Goal: Task Accomplishment & Management: Manage account settings

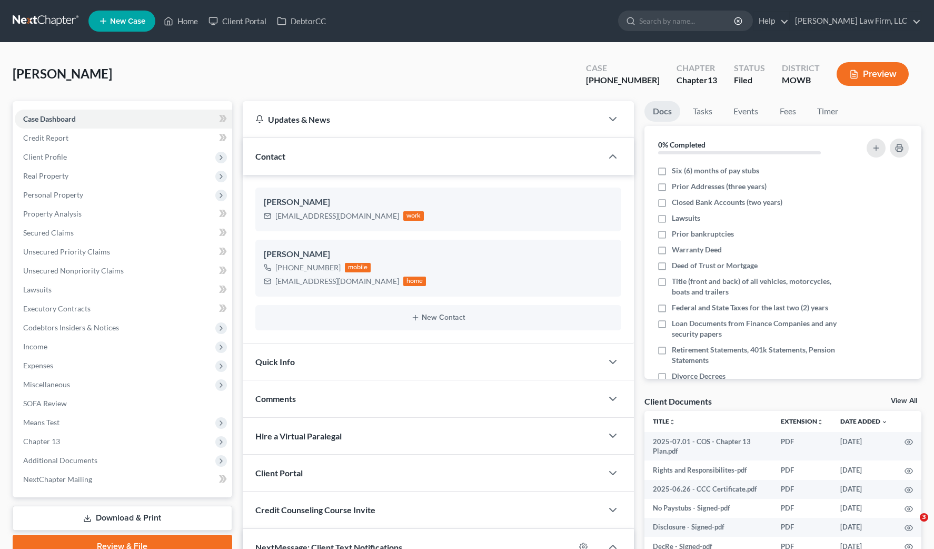
select select "0"
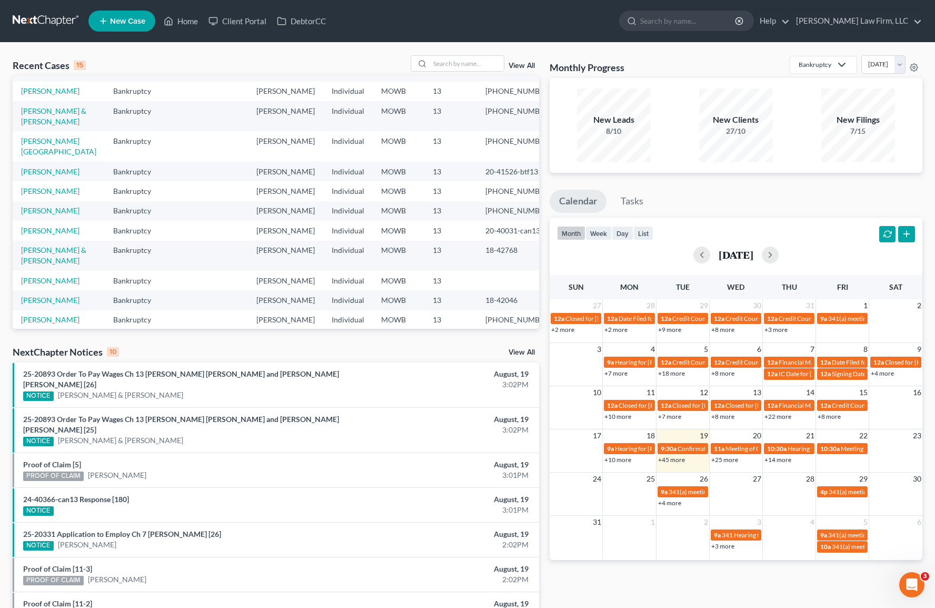
scroll to position [263, 0]
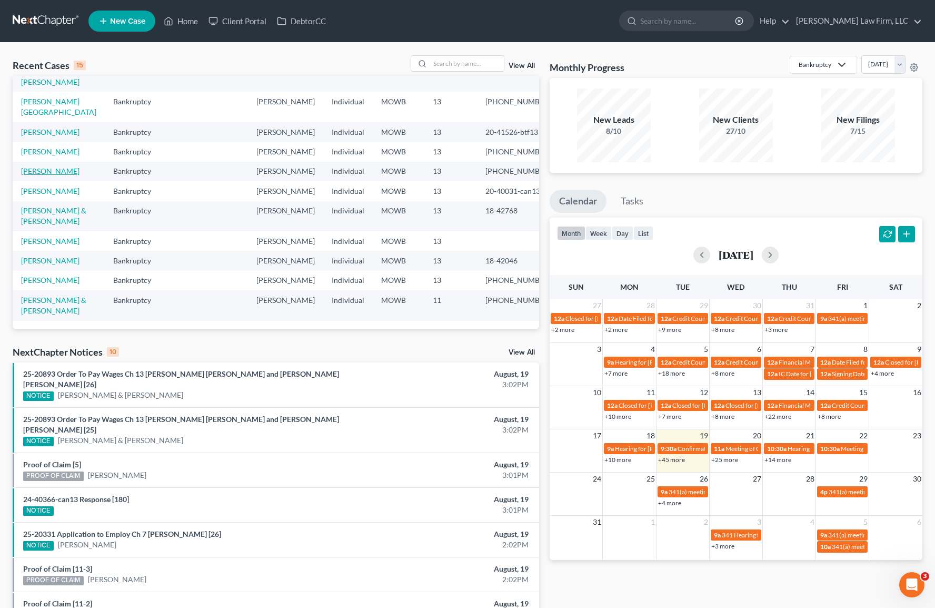
click at [36, 166] on link "[PERSON_NAME]" at bounding box center [50, 170] width 58 height 9
select select "4"
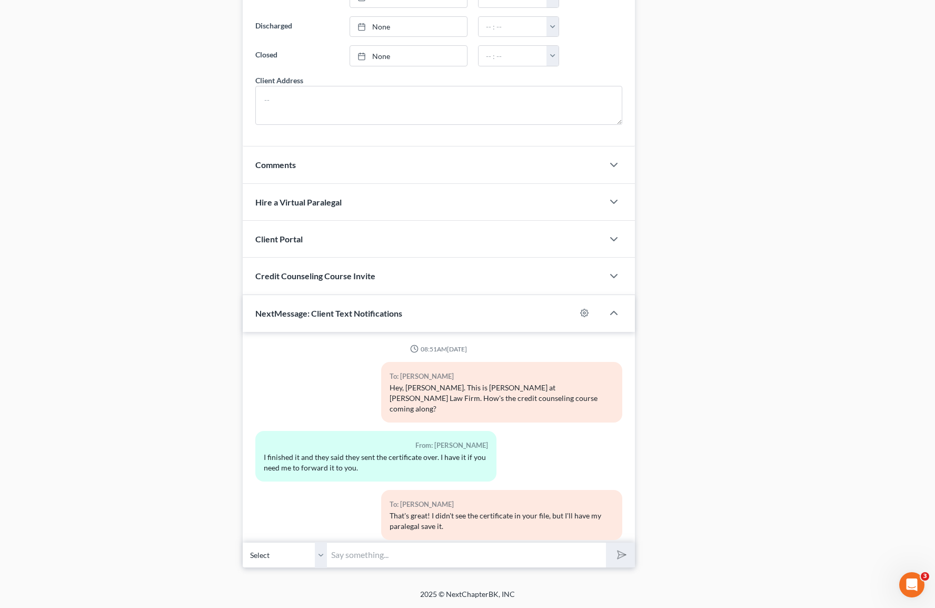
scroll to position [1763, 0]
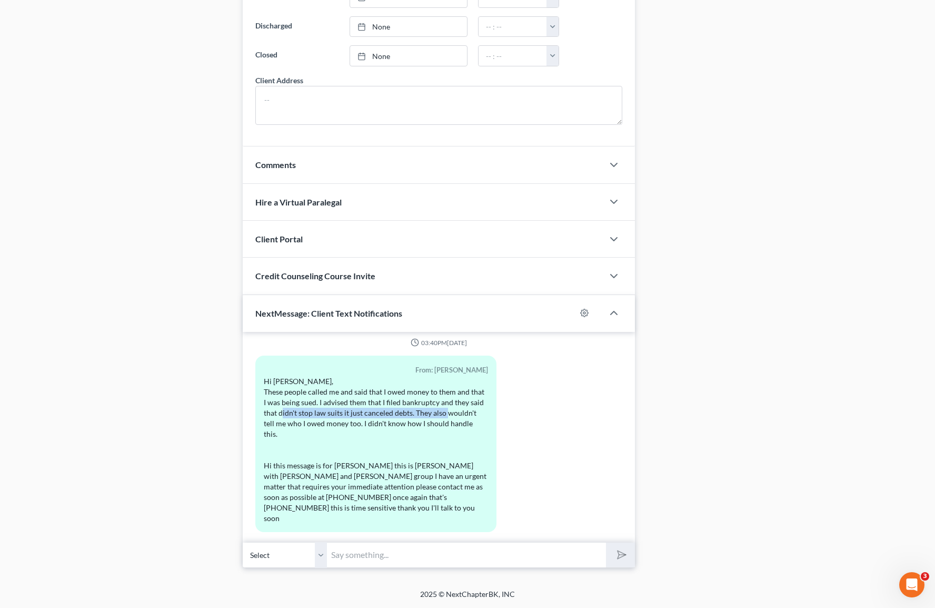
drag, startPoint x: 310, startPoint y: 413, endPoint x: 483, endPoint y: 415, distance: 173.8
click at [483, 415] on div "From: Kevin Fears Hi Joan, These people called me and said that I owed money to…" at bounding box center [375, 443] width 241 height 176
click at [488, 549] on input "text" at bounding box center [466, 555] width 279 height 26
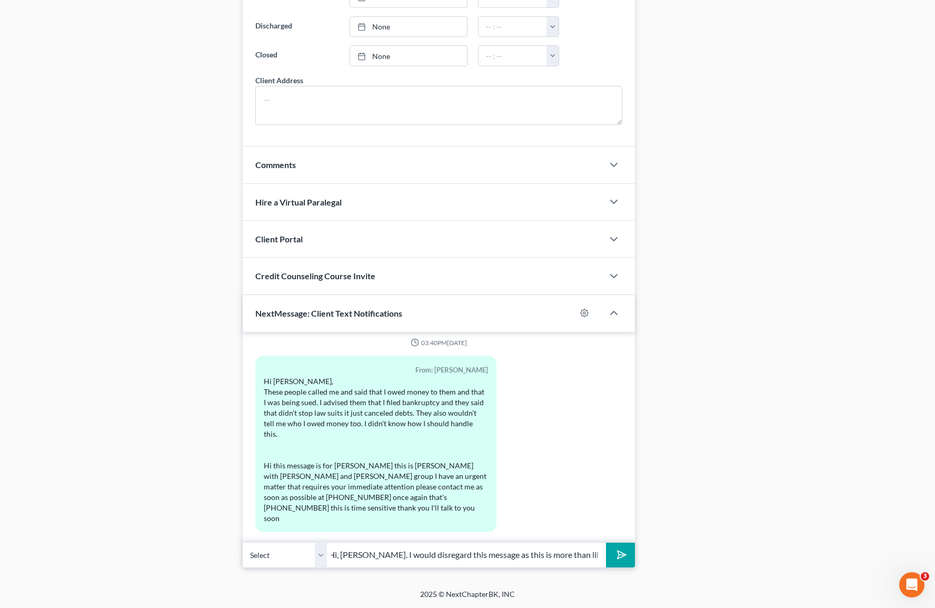
type input "Hi, Kevin. I would disregard this message as this is more than likely a scam."
click at [606, 542] on button "submit" at bounding box center [620, 554] width 29 height 25
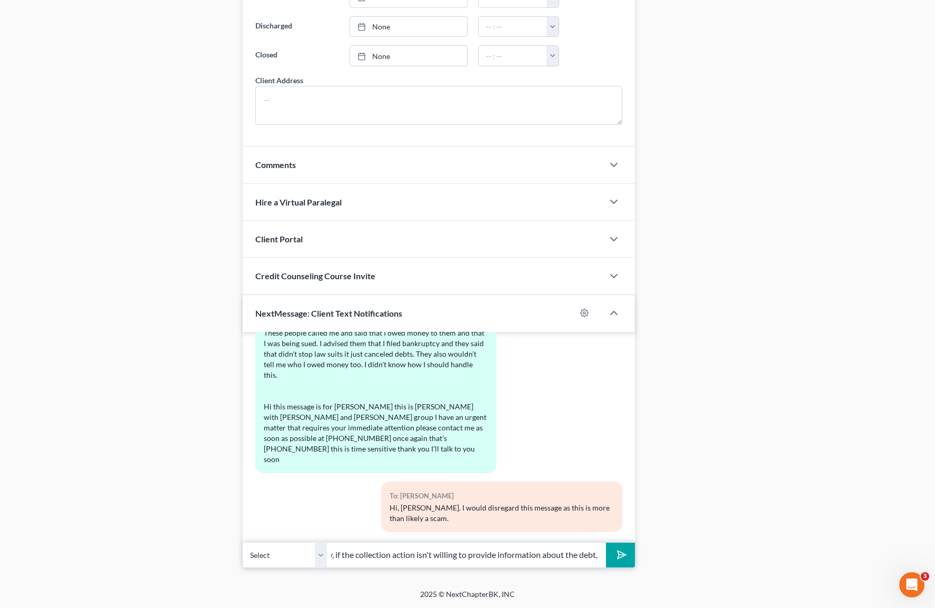
scroll to position [0, 303]
type input "Bankruptcy stops any lawsuits that stemmed from pre-petition debts. Additionall…"
click at [606, 542] on button "submit" at bounding box center [620, 554] width 29 height 25
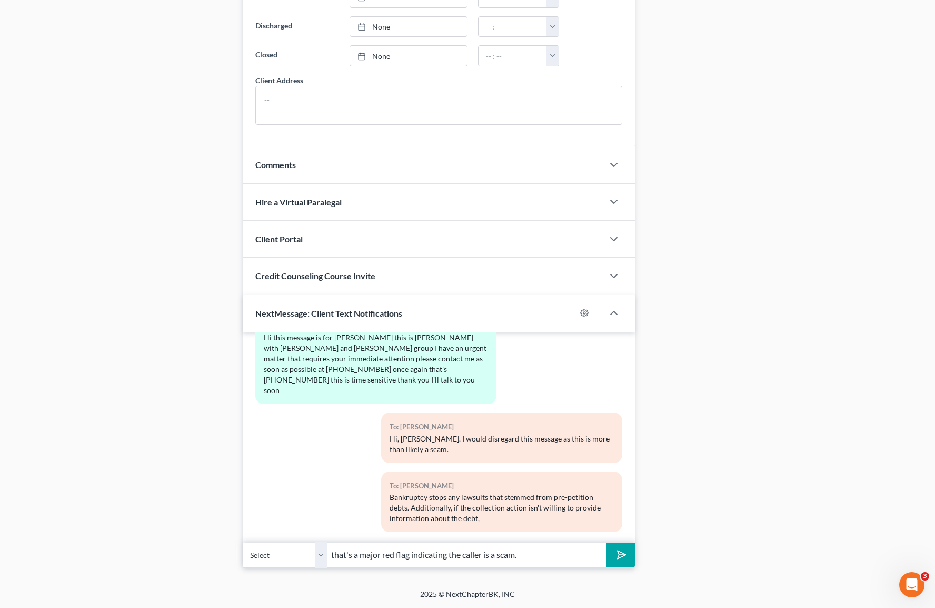
type input "that's a major red flag indicating the caller is a scam."
click at [606, 542] on button "submit" at bounding box center [620, 554] width 29 height 25
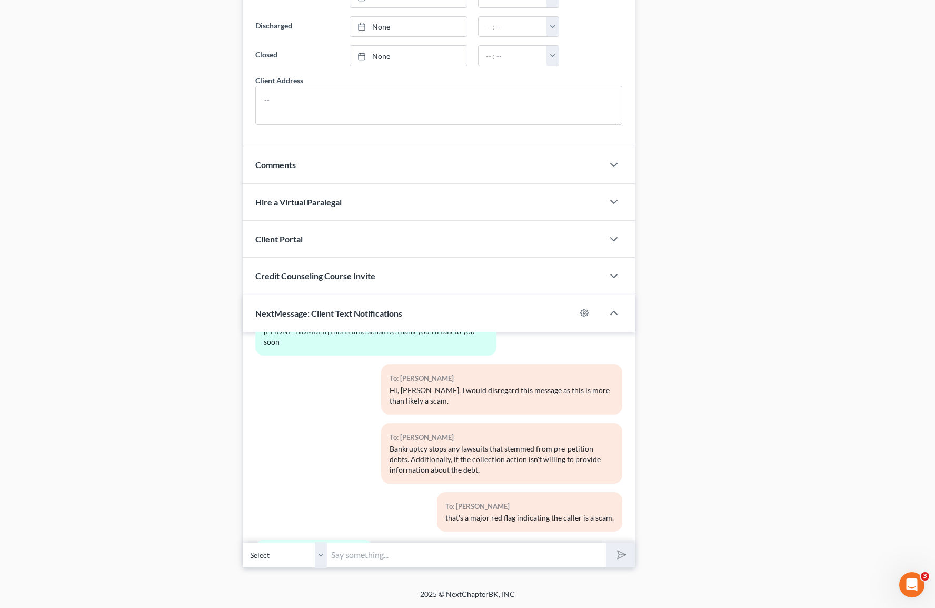
scroll to position [1987, 0]
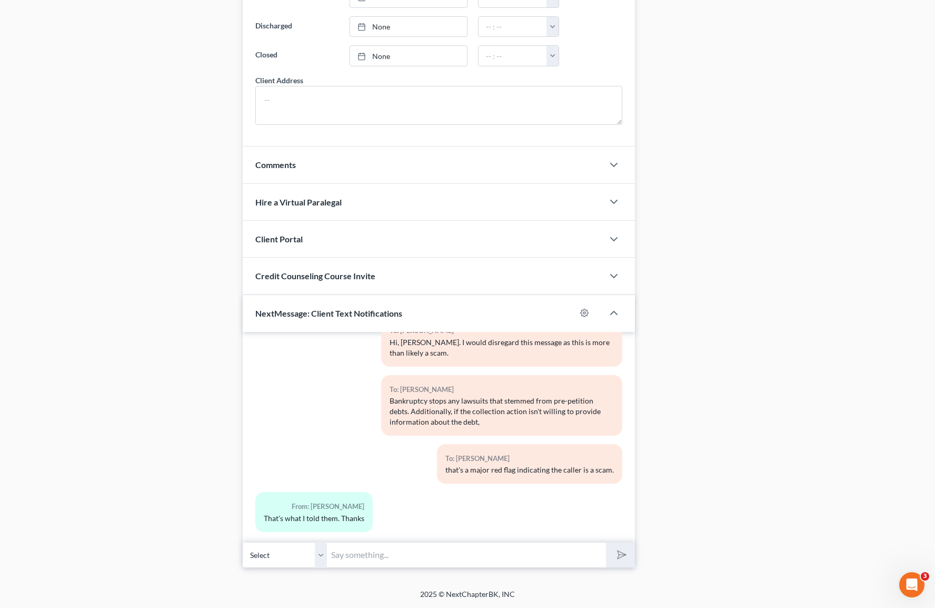
click at [450, 566] on input "text" at bounding box center [466, 555] width 279 height 26
type input "If they sue, we'll file a Suggestions of Bankruptcy"
click at [606, 542] on button "submit" at bounding box center [620, 554] width 29 height 25
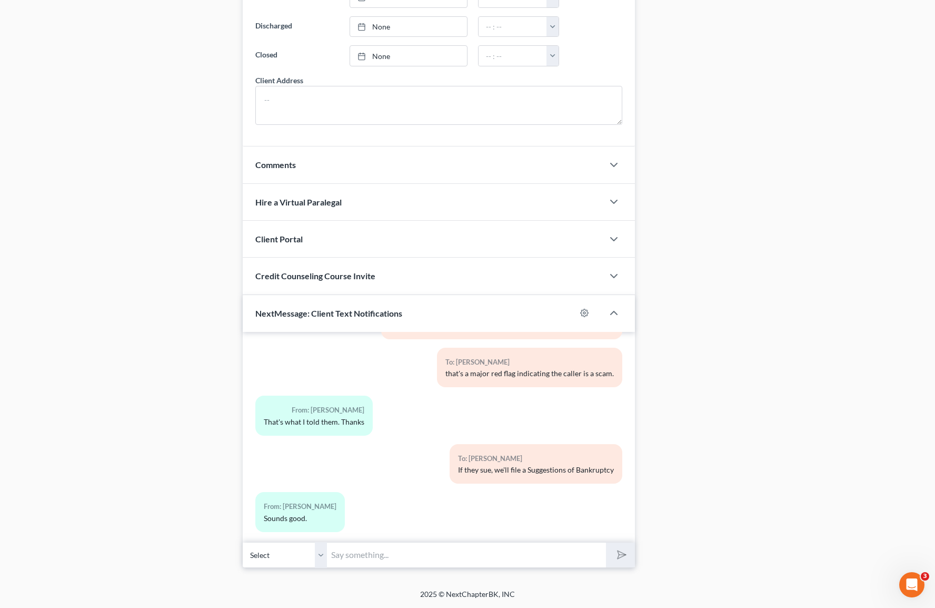
click at [451, 529] on div "08:51AM, 07/02/2025 To: Kevin Fears Hey, Kevin. This is Joan at Sader Law Firm.…" at bounding box center [439, 437] width 392 height 211
click at [449, 542] on input "text" at bounding box center [466, 555] width 279 height 26
click at [407, 565] on input "text" at bounding box center [466, 555] width 279 height 26
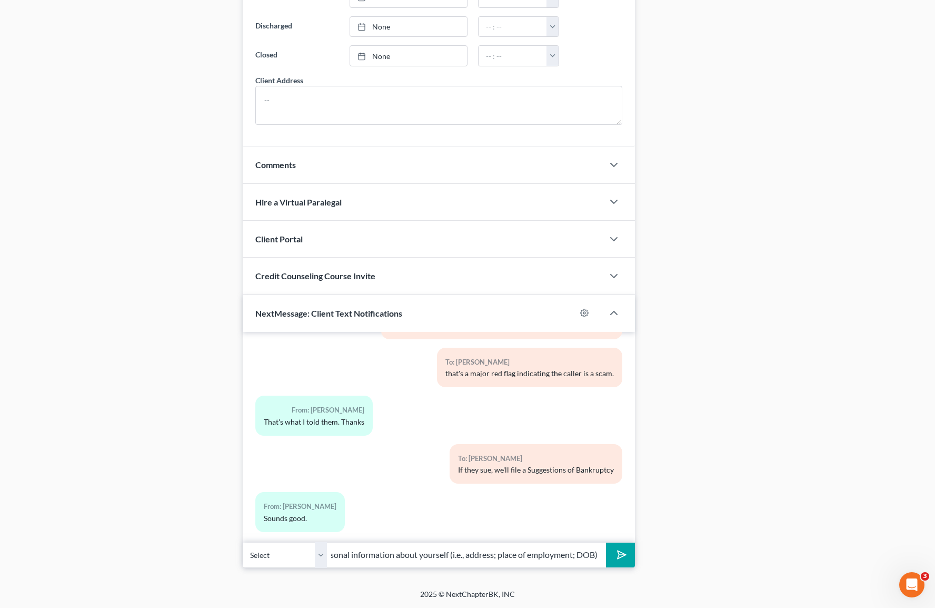
scroll to position [0, 141]
type input "Just make sure not to provide any personal information about yourself (i.e., ad…"
click at [606, 542] on button "submit" at bounding box center [620, 554] width 29 height 25
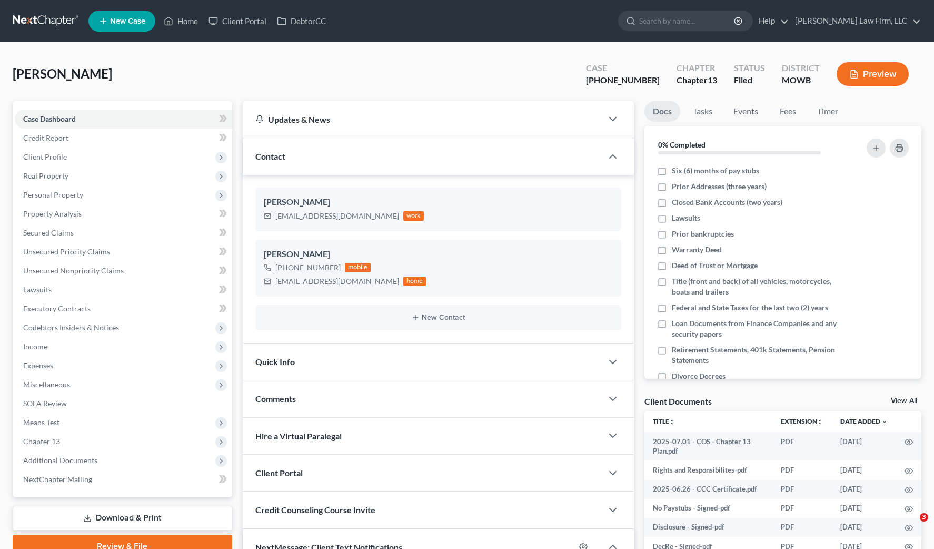
select select "0"
click at [682, 18] on input "search" at bounding box center [687, 20] width 96 height 19
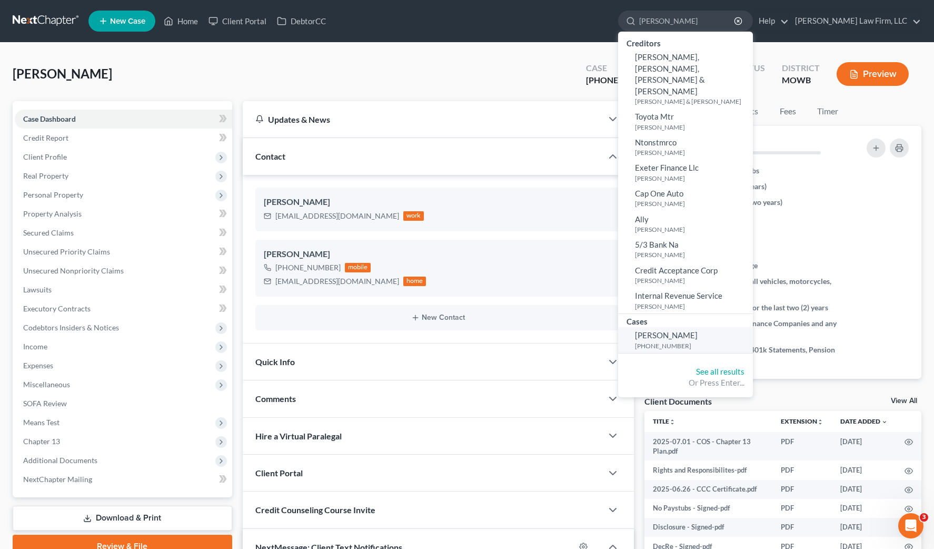
type input "simpson"
click at [698, 330] on span "[PERSON_NAME]" at bounding box center [666, 334] width 63 height 9
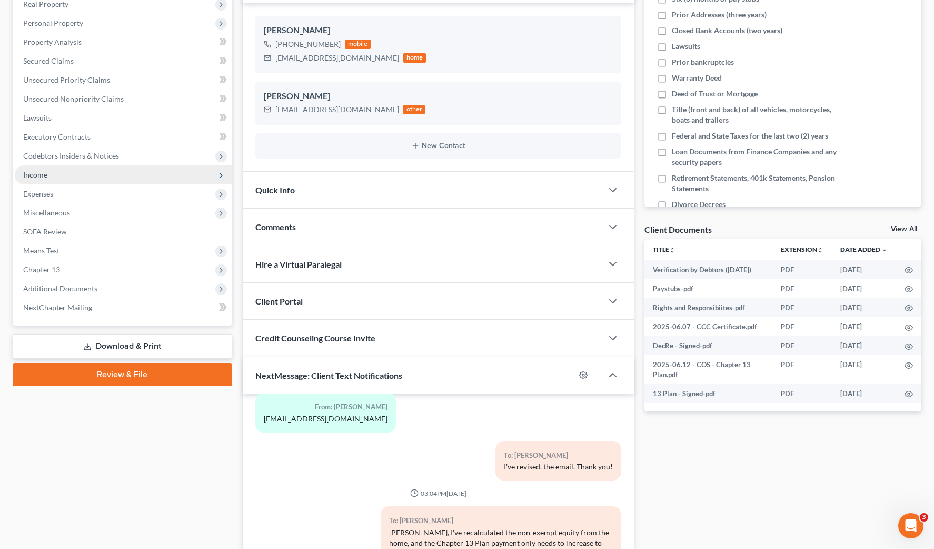
scroll to position [263, 0]
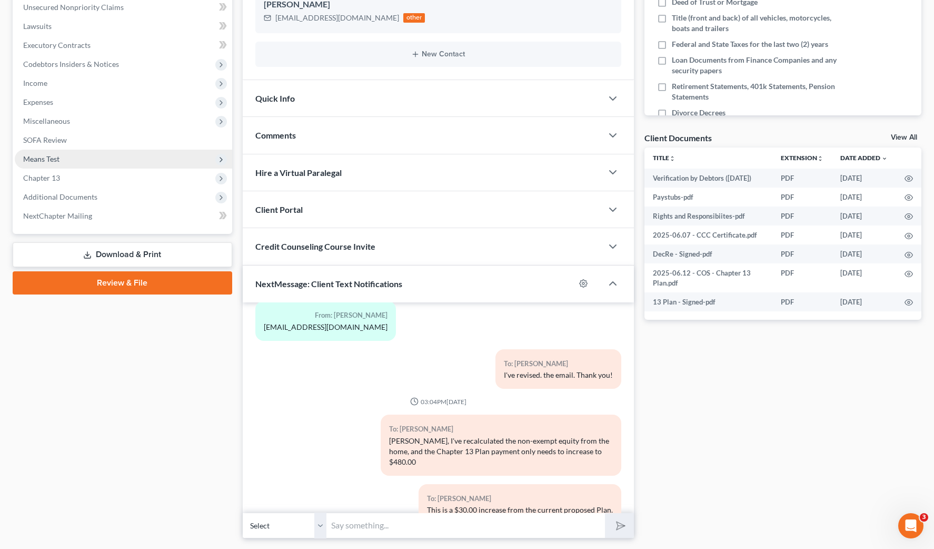
click at [101, 163] on span "Means Test" at bounding box center [123, 159] width 217 height 19
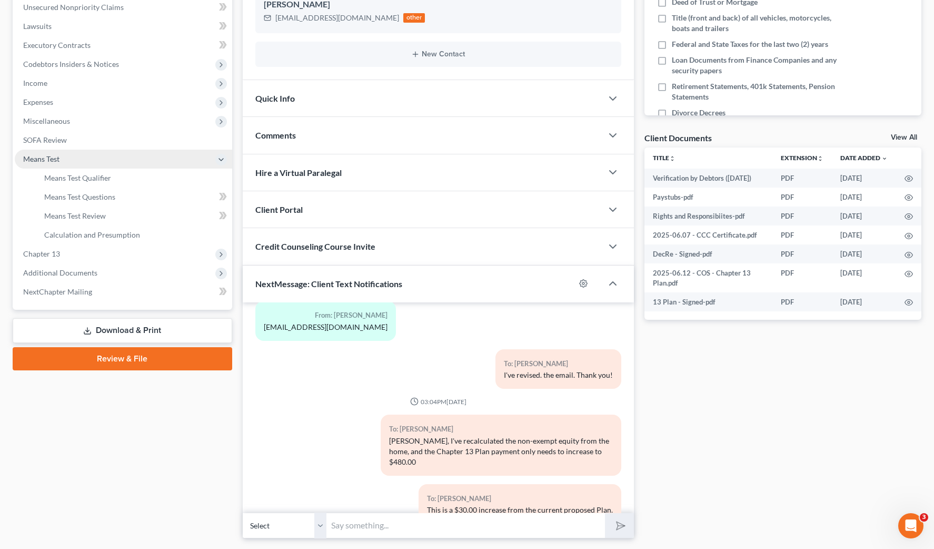
click at [101, 163] on span "Means Test" at bounding box center [123, 159] width 217 height 19
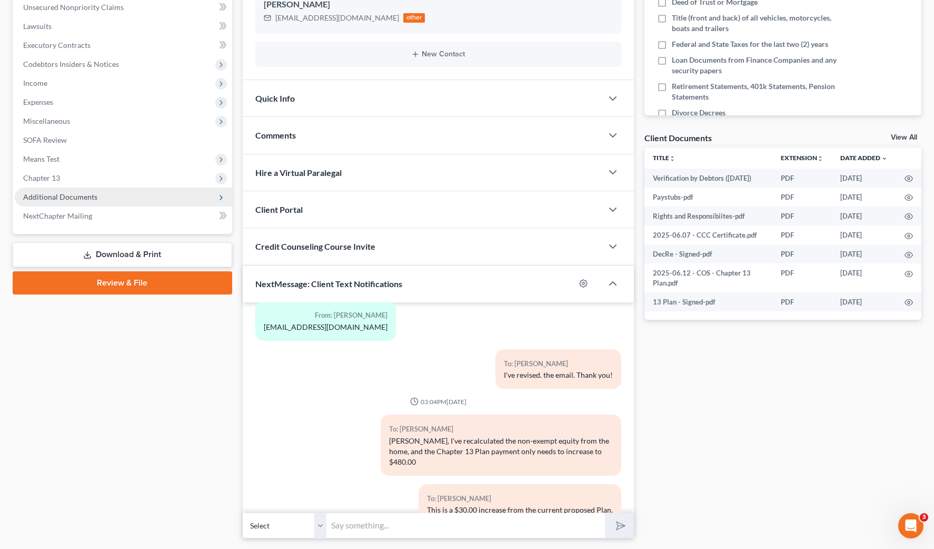
click at [90, 194] on span "Additional Documents" at bounding box center [60, 196] width 74 height 9
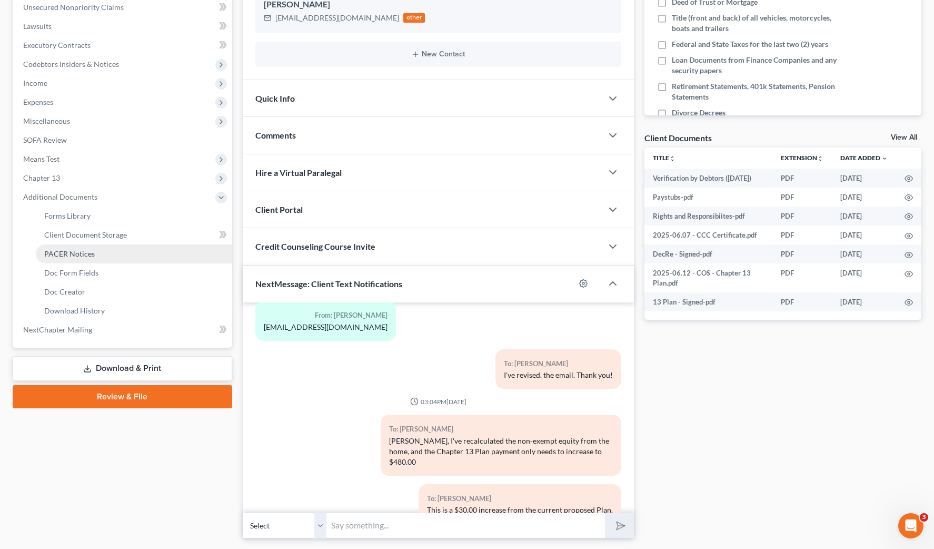
click at [87, 252] on span "PACER Notices" at bounding box center [69, 253] width 51 height 9
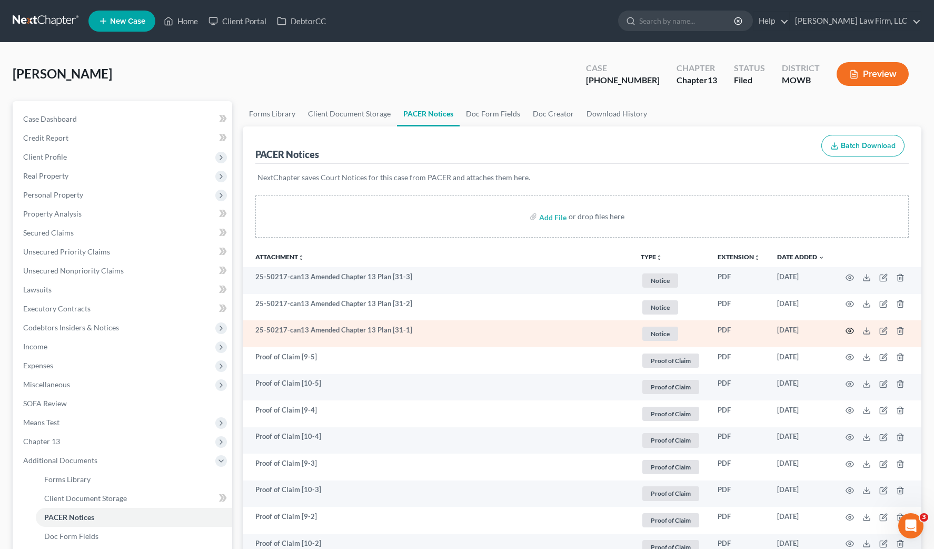
click at [851, 330] on circle "button" at bounding box center [850, 331] width 2 height 2
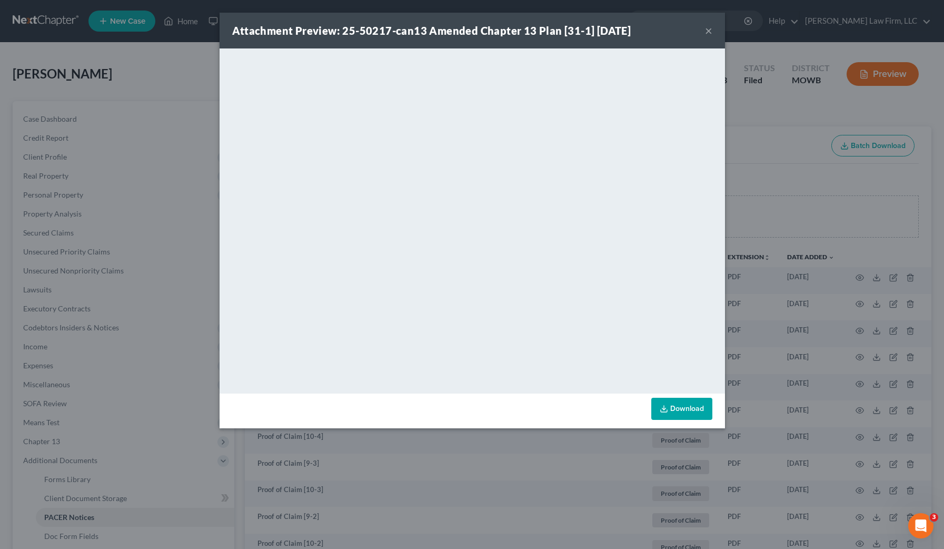
click at [748, 170] on div "Attachment Preview: 25-50217-can13 Amended Chapter 13 Plan [31-1] 08/19/2025 × …" at bounding box center [472, 274] width 944 height 549
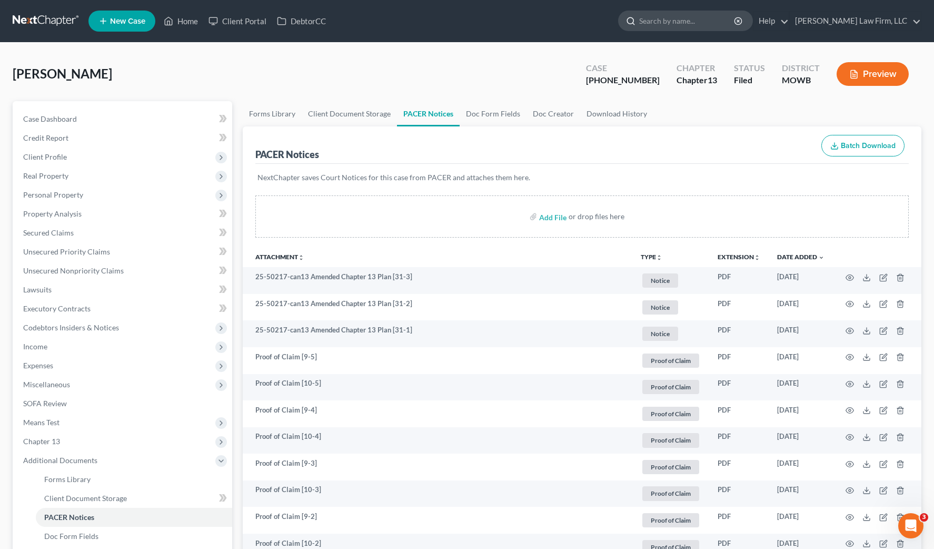
click at [706, 29] on input "search" at bounding box center [687, 20] width 96 height 19
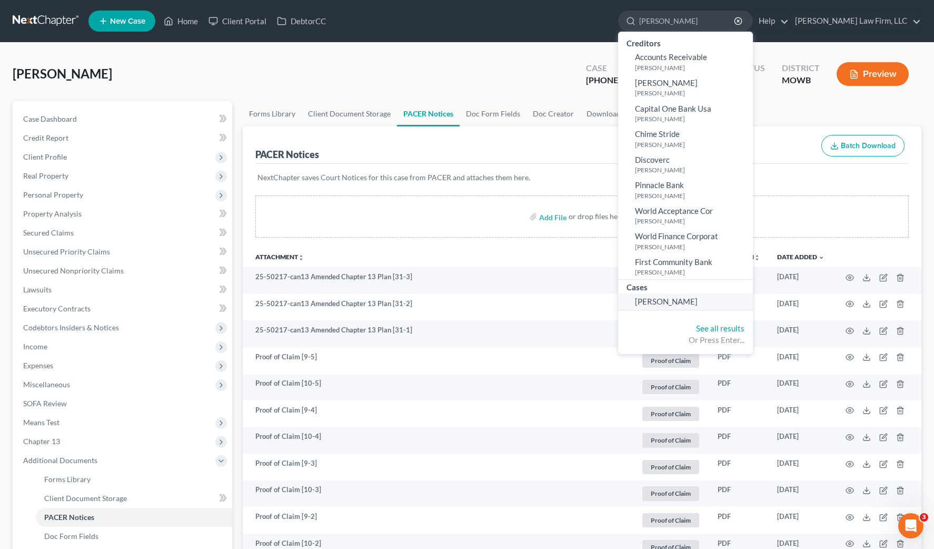
type input "reyna"
click at [698, 301] on span "[PERSON_NAME]" at bounding box center [666, 300] width 63 height 9
select select "4"
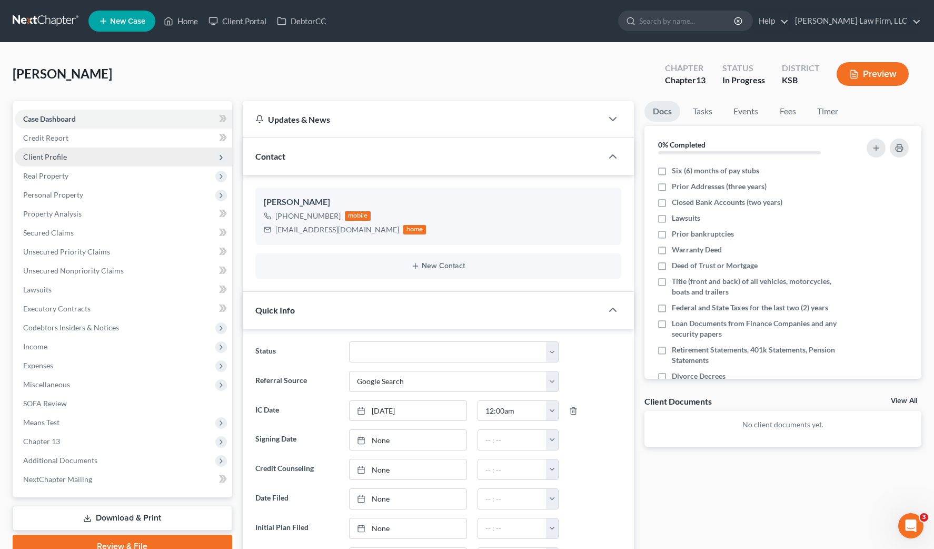
click at [116, 153] on span "Client Profile" at bounding box center [123, 156] width 217 height 19
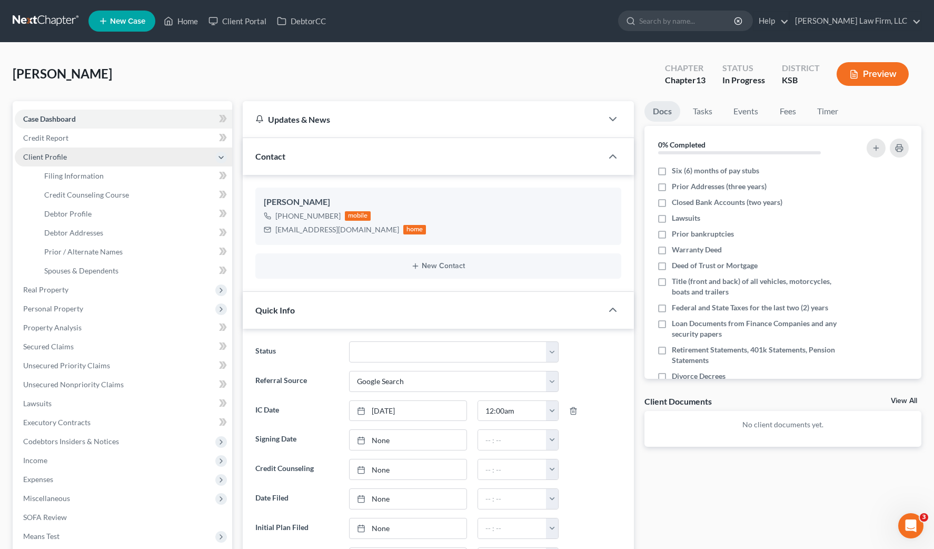
click at [116, 153] on span "Client Profile" at bounding box center [123, 156] width 217 height 19
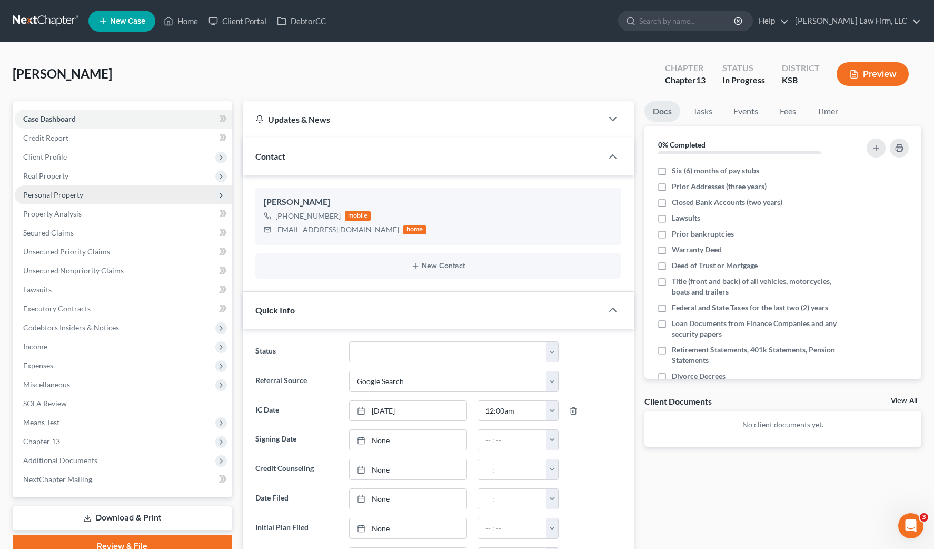
click at [108, 196] on span "Personal Property" at bounding box center [123, 194] width 217 height 19
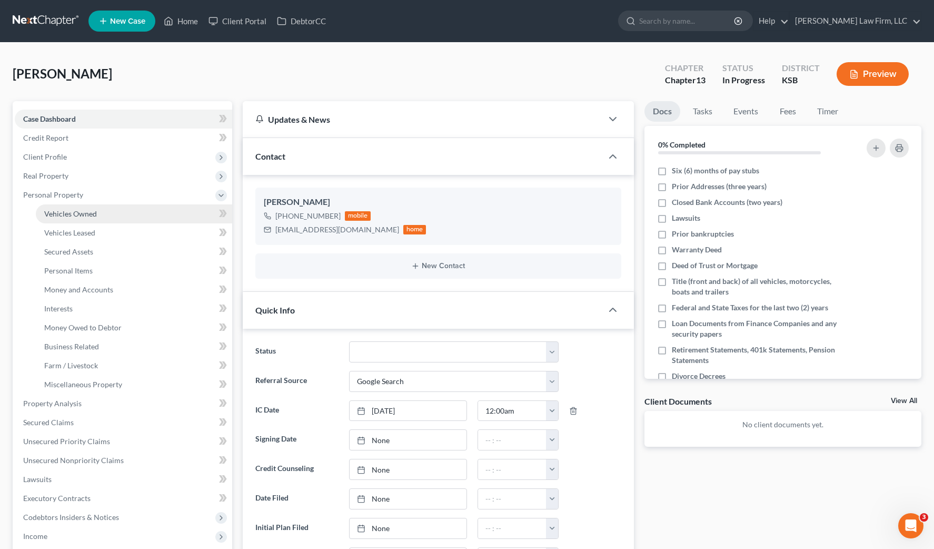
click at [106, 209] on link "Vehicles Owned" at bounding box center [134, 213] width 196 height 19
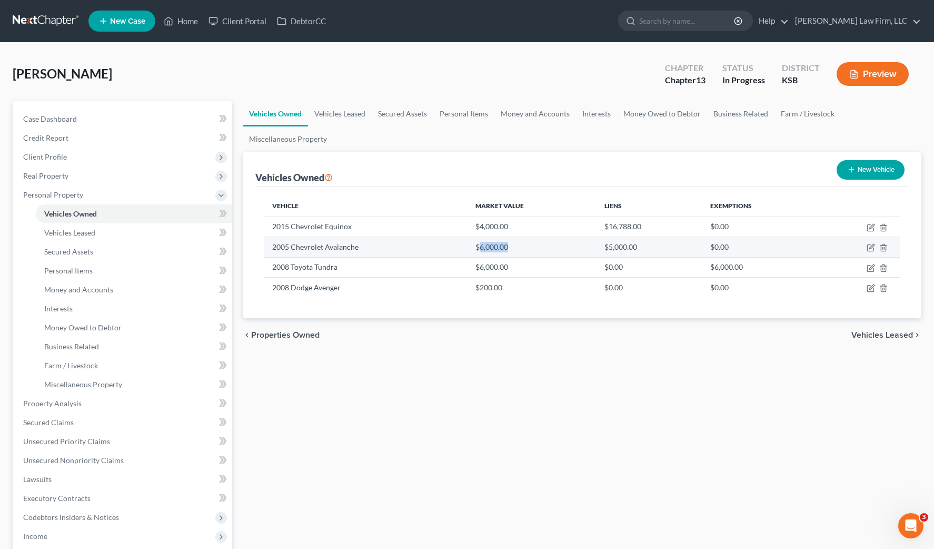
drag, startPoint x: 478, startPoint y: 247, endPoint x: 520, endPoint y: 248, distance: 42.7
click at [520, 248] on td "$6,000.00" at bounding box center [531, 247] width 129 height 20
drag, startPoint x: 520, startPoint y: 248, endPoint x: 495, endPoint y: 248, distance: 25.3
click at [494, 248] on td "$6,000.00" at bounding box center [531, 247] width 129 height 20
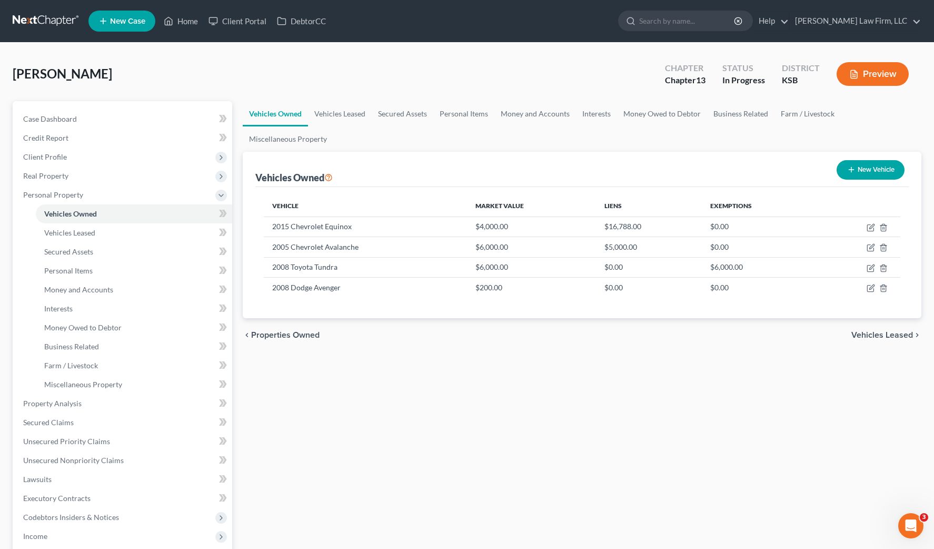
click at [431, 358] on div "Vehicles Owned Vehicles Leased Secured Assets Personal Items Money and Accounts…" at bounding box center [583, 424] width 690 height 646
drag, startPoint x: 501, startPoint y: 250, endPoint x: 669, endPoint y: 252, distance: 167.5
click at [669, 252] on tr "2005 Chevrolet Avalanche $6,000.00 $5,000.00 $0.00" at bounding box center [582, 247] width 637 height 20
click at [669, 252] on td "$5,000.00" at bounding box center [649, 247] width 106 height 20
click at [379, 365] on div "Vehicles Owned Vehicles Leased Secured Assets Personal Items Money and Accounts…" at bounding box center [583, 424] width 690 height 646
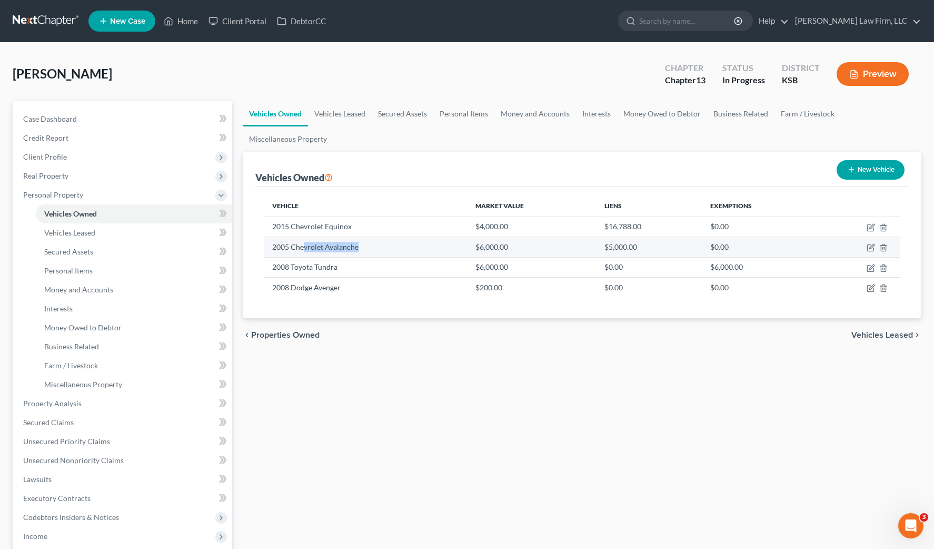
drag, startPoint x: 304, startPoint y: 252, endPoint x: 377, endPoint y: 250, distance: 72.7
click at [377, 250] on td "2005 Chevrolet Avalanche" at bounding box center [366, 247] width 204 height 20
click at [375, 250] on td "2005 Chevrolet Avalanche" at bounding box center [366, 247] width 204 height 20
click at [871, 250] on icon "button" at bounding box center [871, 247] width 8 height 8
select select "0"
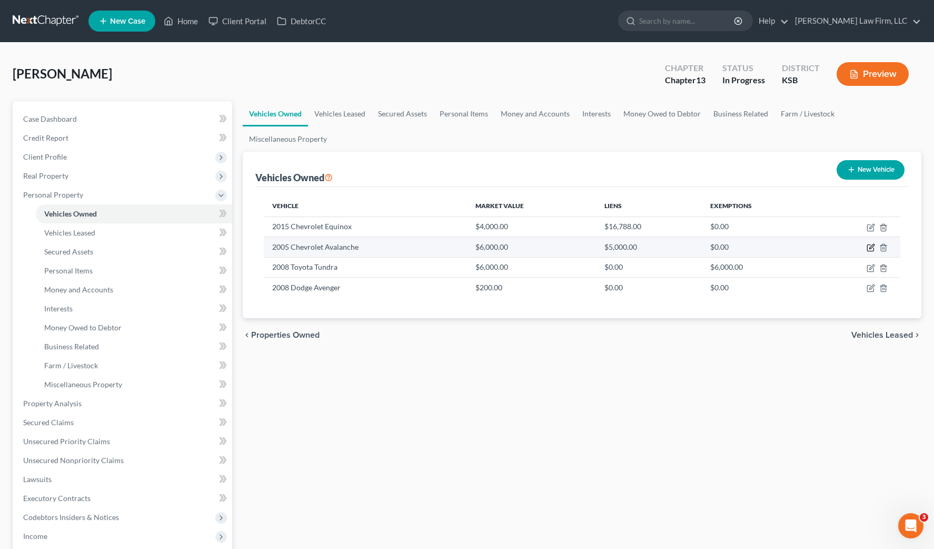
select select "21"
select select "3"
select select "0"
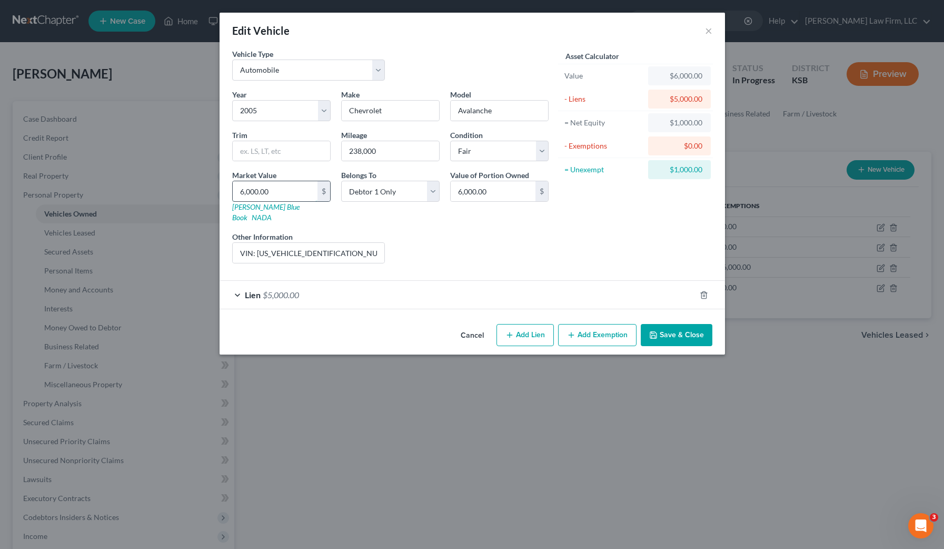
click at [291, 191] on input "6,000.00" at bounding box center [275, 191] width 85 height 20
click at [339, 191] on div "Belongs To * Select Debtor 1 Only Debtor 2 Only Debtor 1 And Debtor 2 Only At L…" at bounding box center [390, 196] width 109 height 53
click at [318, 191] on div "$" at bounding box center [324, 191] width 13 height 20
type input "1"
type input "1.00"
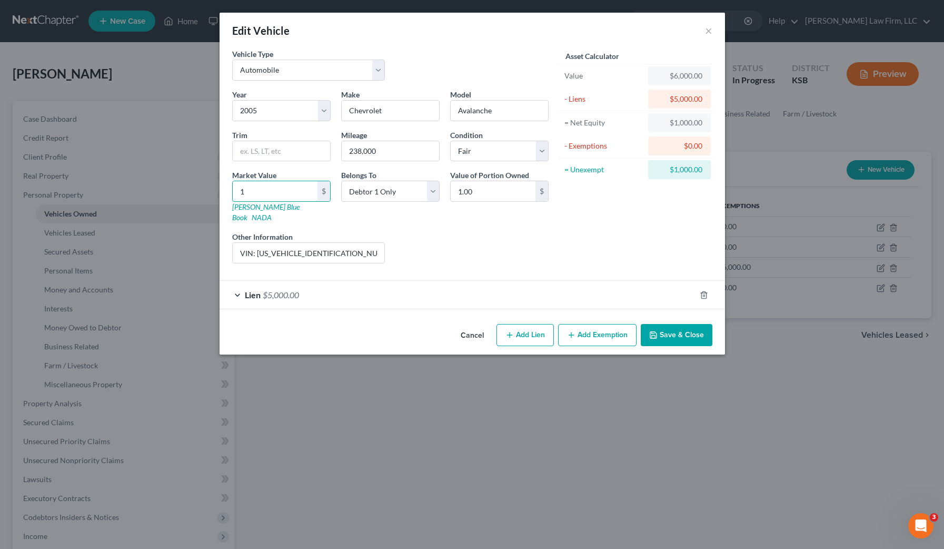
type input "18"
type input "18.00"
type input "180"
type input "180.00"
type input "1800"
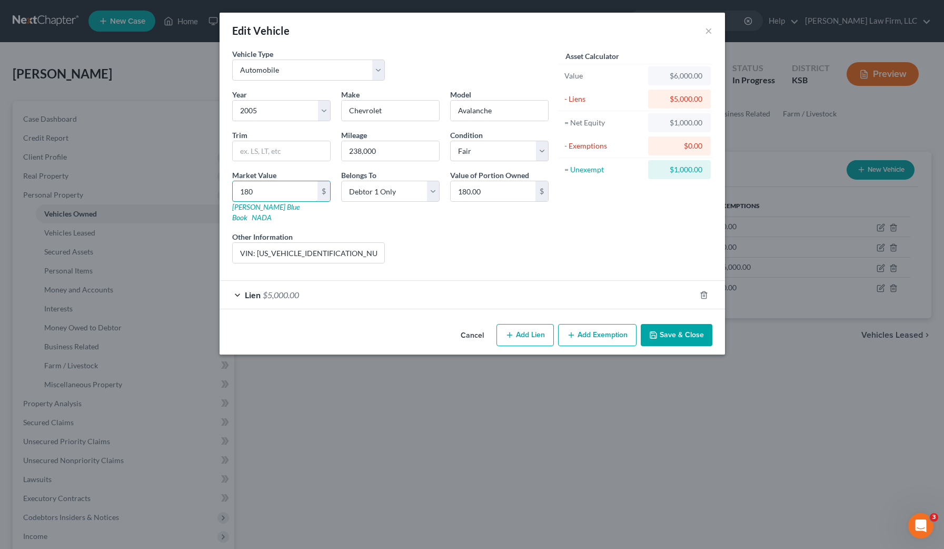
type input "1,800.00"
type input "1,800"
click at [653, 332] on icon "button" at bounding box center [653, 335] width 6 height 6
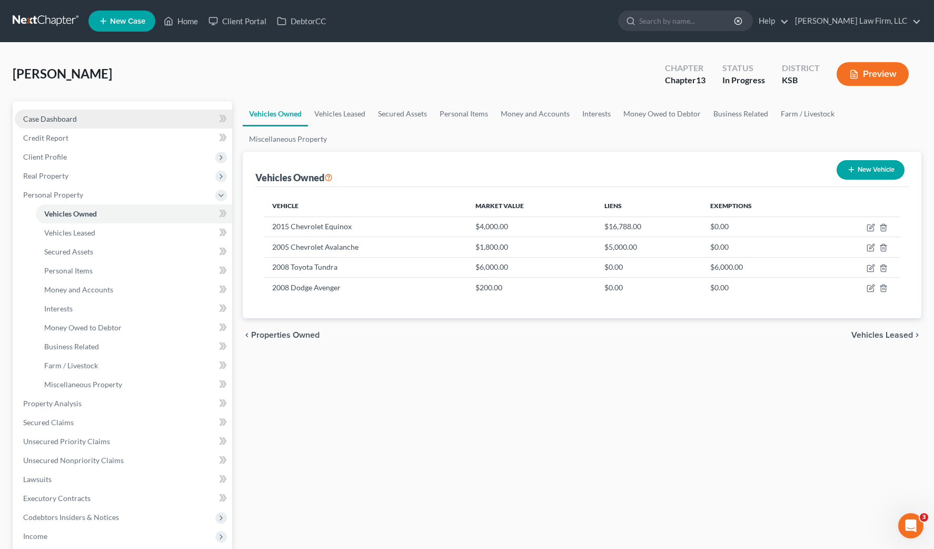
click at [102, 122] on link "Case Dashboard" at bounding box center [123, 119] width 217 height 19
select select "4"
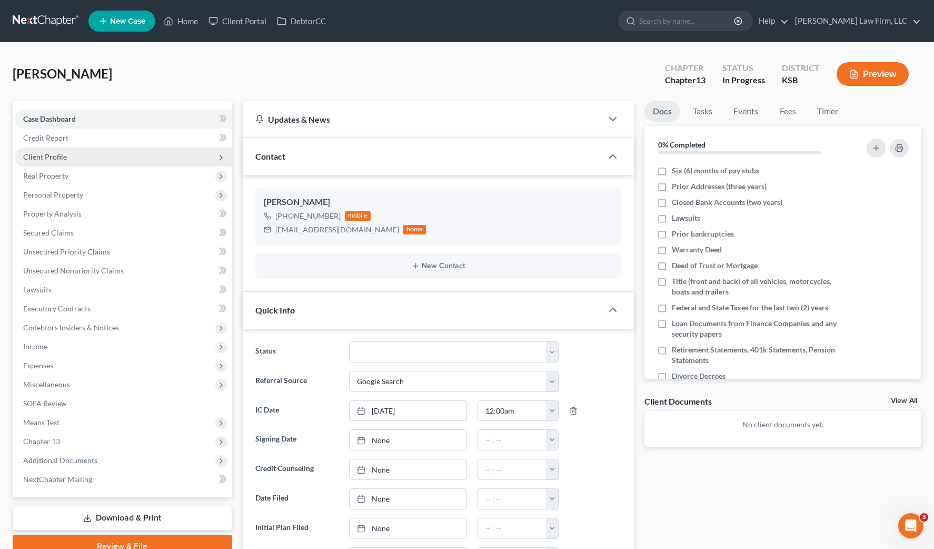
click at [100, 153] on span "Client Profile" at bounding box center [123, 156] width 217 height 19
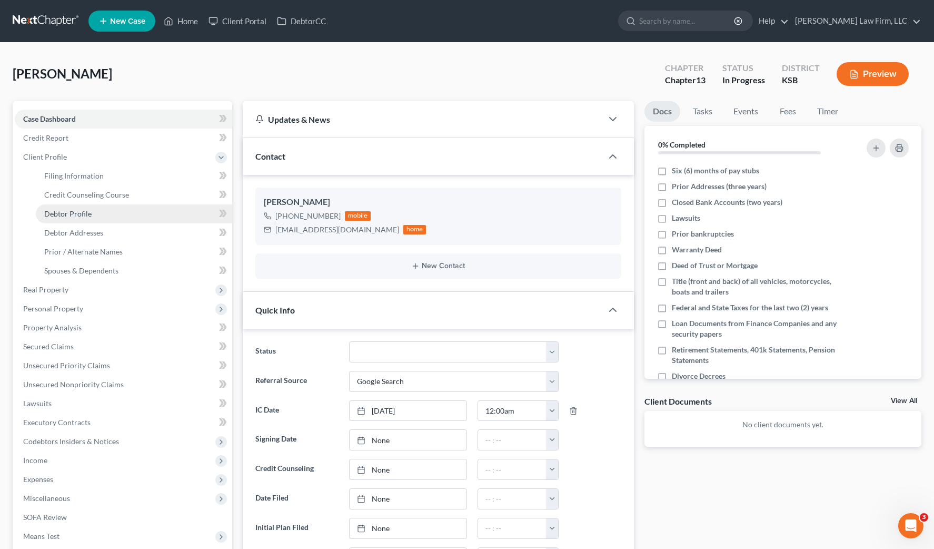
click at [103, 212] on link "Debtor Profile" at bounding box center [134, 213] width 196 height 19
select select "0"
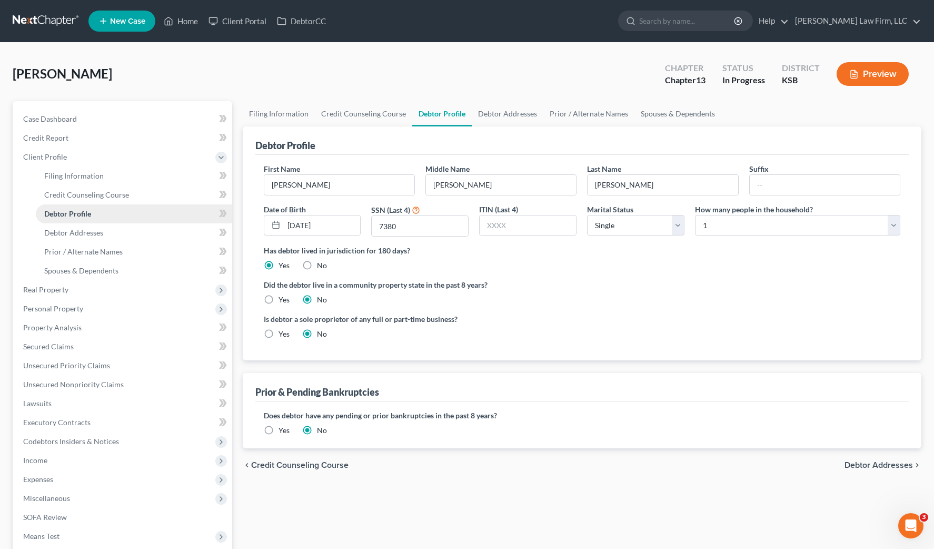
radio input "true"
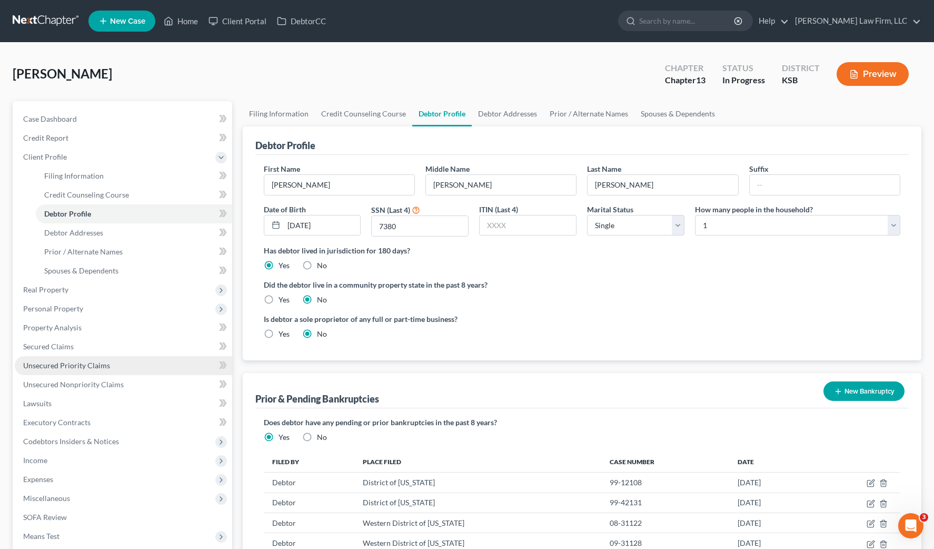
click at [77, 356] on link "Unsecured Priority Claims" at bounding box center [123, 365] width 217 height 19
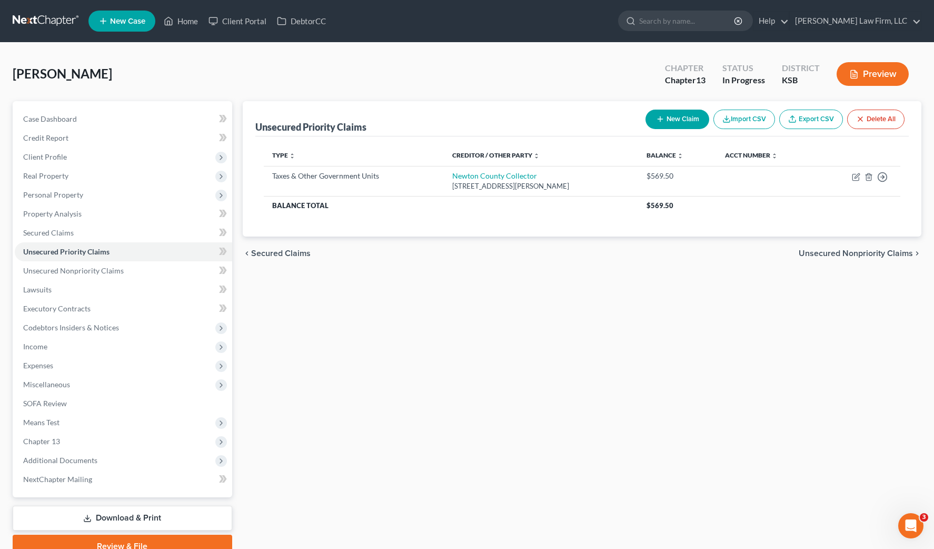
click at [412, 504] on div "Unsecured Priority Claims New Claim Import CSV Export CSV Delete All Type expan…" at bounding box center [583, 329] width 690 height 457
click at [87, 166] on span "Real Property" at bounding box center [123, 175] width 217 height 19
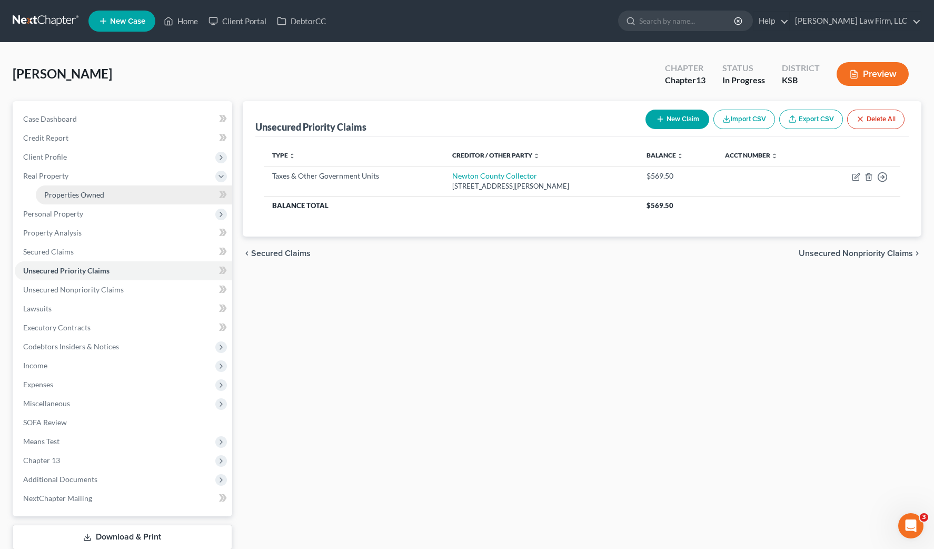
click at [85, 192] on span "Properties Owned" at bounding box center [74, 194] width 60 height 9
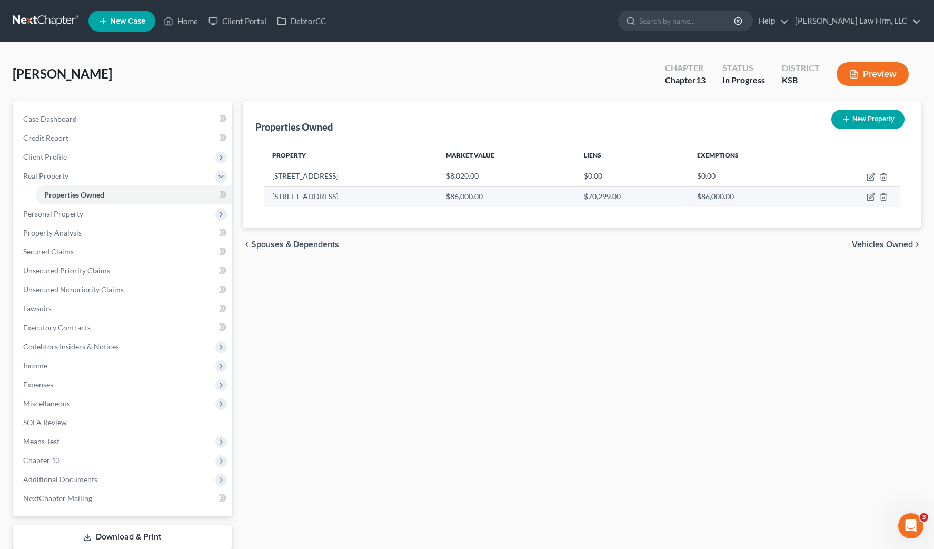
drag, startPoint x: 270, startPoint y: 197, endPoint x: 349, endPoint y: 202, distance: 78.6
click at [349, 202] on td "815 E. 21st Street" at bounding box center [351, 196] width 174 height 20
copy td "815 E. 21st Street"
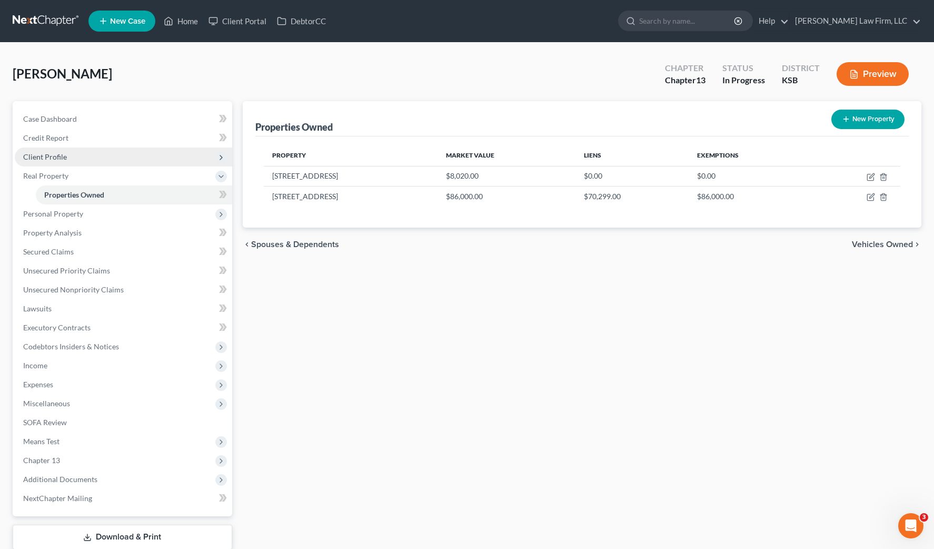
click at [101, 158] on span "Client Profile" at bounding box center [123, 156] width 217 height 19
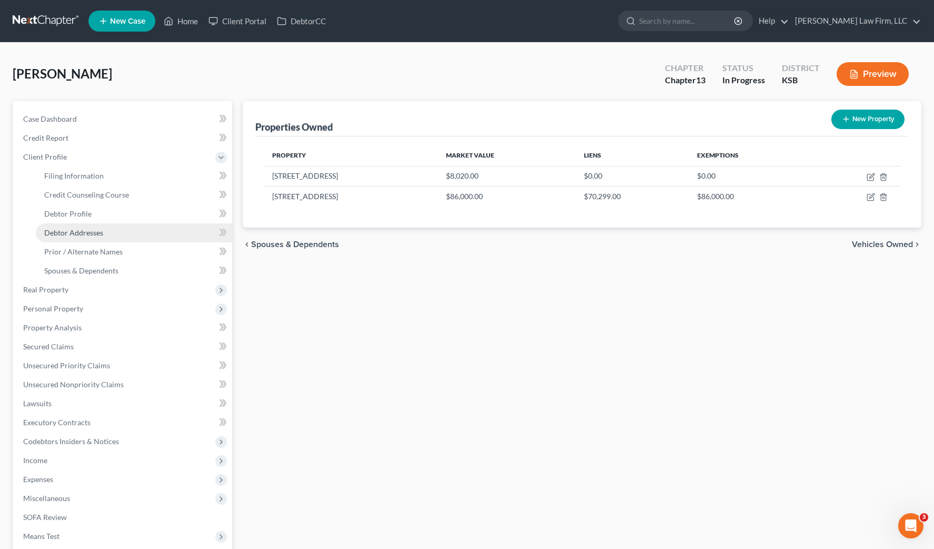
click at [104, 232] on link "Debtor Addresses" at bounding box center [134, 232] width 196 height 19
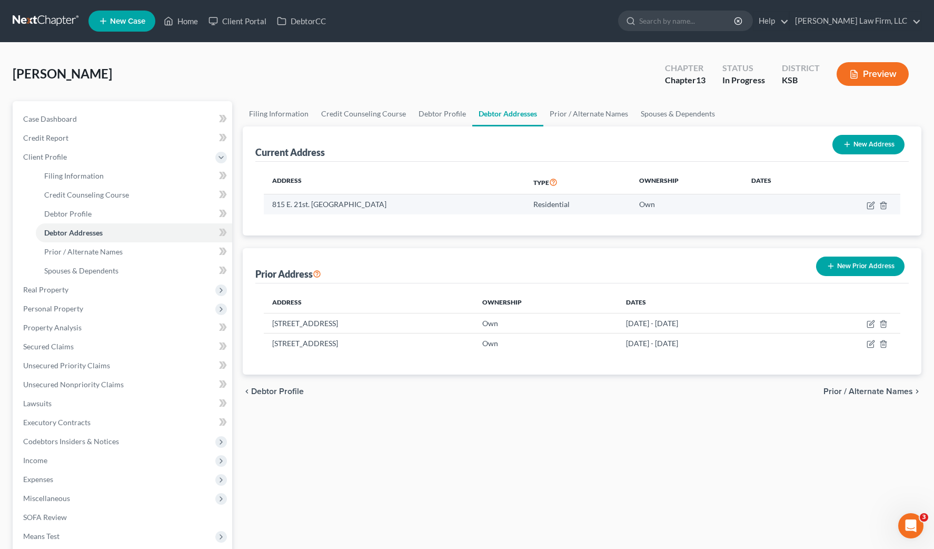
drag, startPoint x: 254, startPoint y: 209, endPoint x: 424, endPoint y: 211, distance: 170.6
click at [424, 211] on div "Current Address New Address Address Type Ownership Dates 815 E. 21st. Street, G…" at bounding box center [582, 180] width 679 height 109
click at [424, 211] on td "815 E. 21st. Street, Galena, KS 66713" at bounding box center [394, 204] width 261 height 20
drag, startPoint x: 393, startPoint y: 207, endPoint x: 265, endPoint y: 211, distance: 128.5
click at [265, 211] on td "815 E. 21st. Street, Galena, KS 66713" at bounding box center [394, 204] width 261 height 20
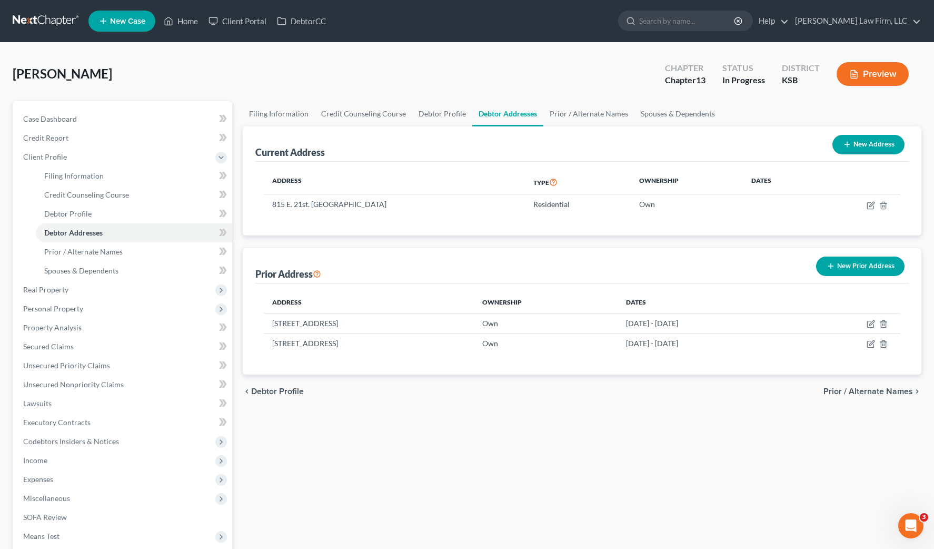
copy td "815 E. 21st. Street, Galena, KS 66713"
click at [827, 499] on div "Filing Information Credit Counseling Course Debtor Profile Debtor Addresses Pri…" at bounding box center [583, 386] width 690 height 570
click at [81, 344] on link "Secured Claims" at bounding box center [123, 346] width 217 height 19
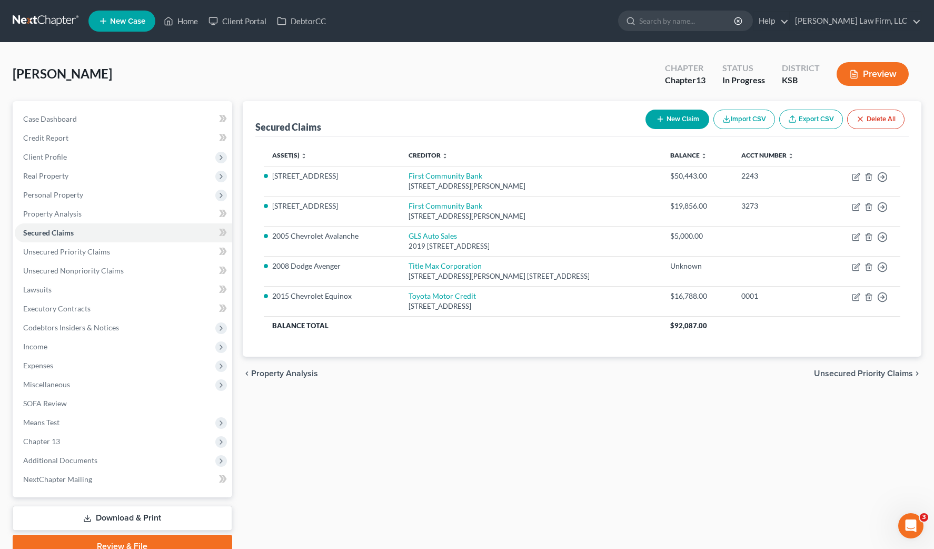
click at [459, 422] on div "Secured Claims New Claim Import CSV Export CSV Delete All Asset(s) expand_more …" at bounding box center [583, 329] width 690 height 457
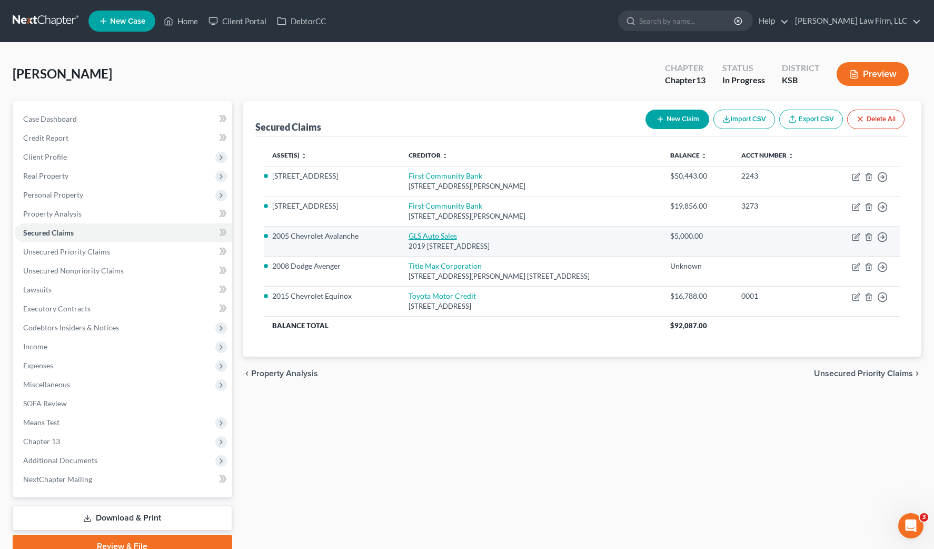
click at [419, 232] on link "GLS Auto Sales" at bounding box center [433, 235] width 48 height 9
select select "26"
select select "0"
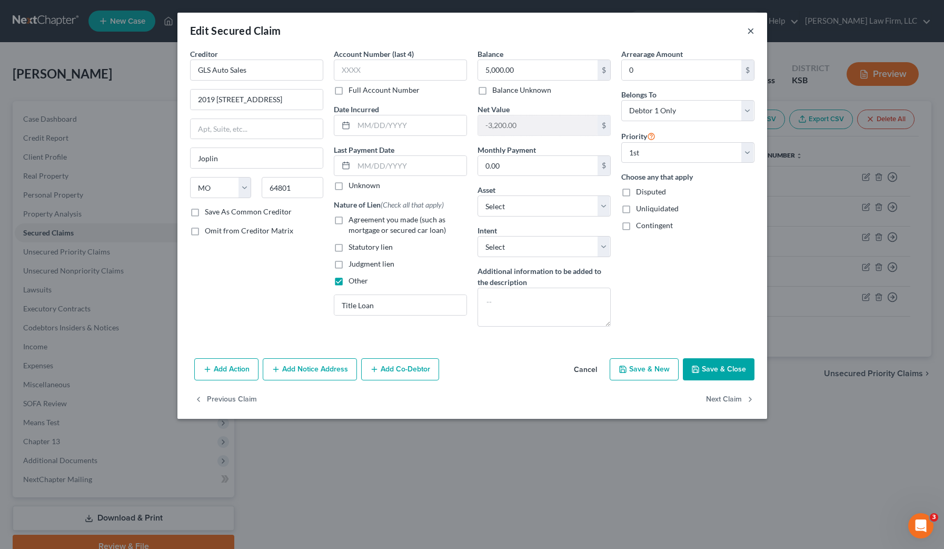
click at [754, 31] on button "×" at bounding box center [750, 30] width 7 height 13
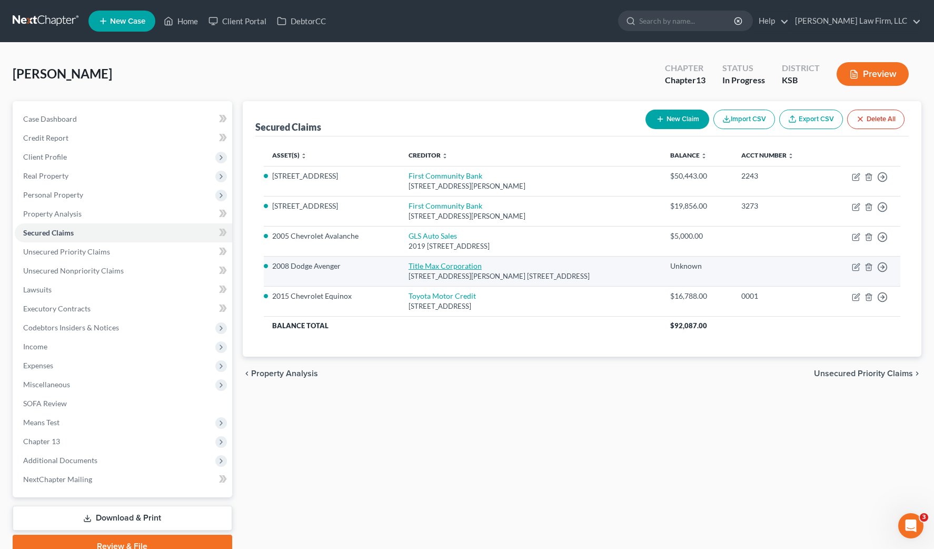
click at [473, 262] on link "Title Max Corporation" at bounding box center [445, 265] width 73 height 9
select select "45"
select select "14"
select select "0"
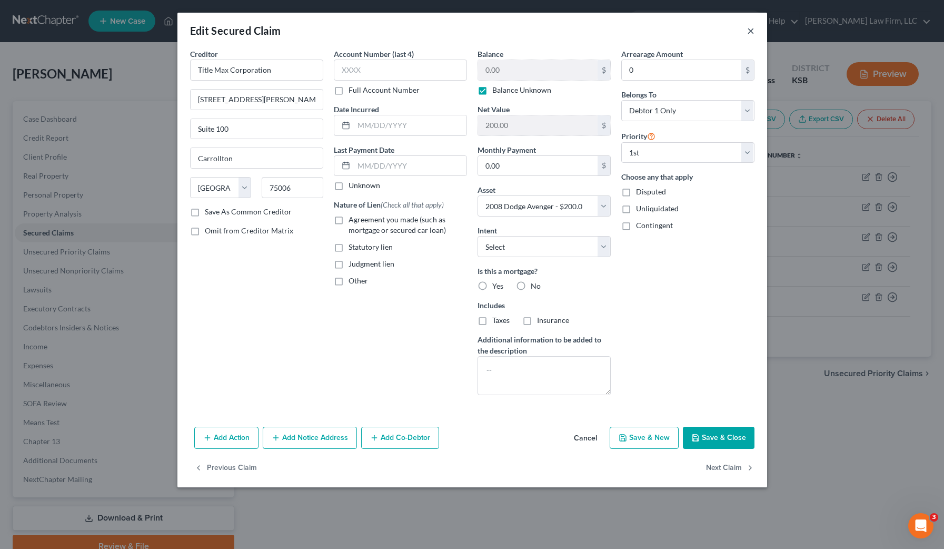
click at [751, 31] on button "×" at bounding box center [750, 30] width 7 height 13
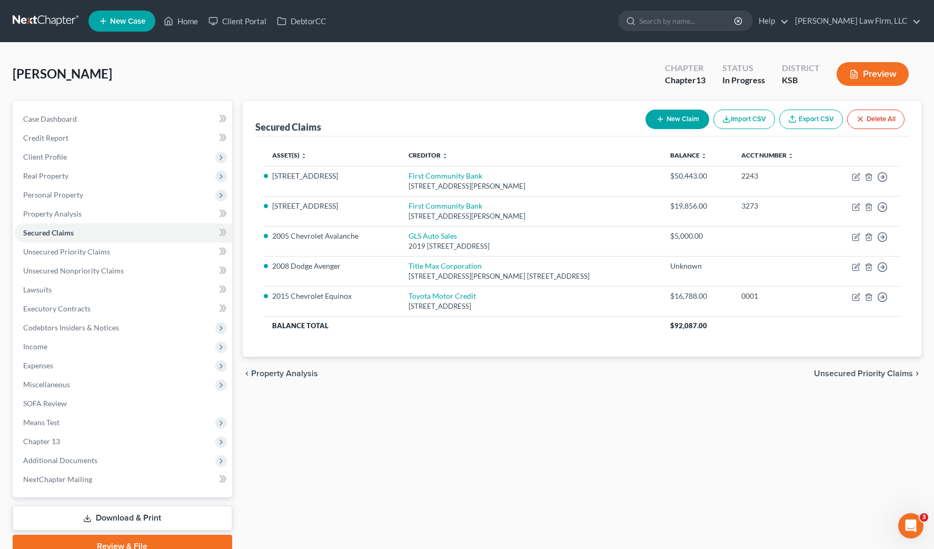
click at [695, 460] on div "Secured Claims New Claim Import CSV Export CSV Delete All Asset(s) expand_more …" at bounding box center [583, 329] width 690 height 457
click at [484, 389] on div "chevron_left Property Analysis Unsecured Priority Claims chevron_right" at bounding box center [582, 374] width 679 height 34
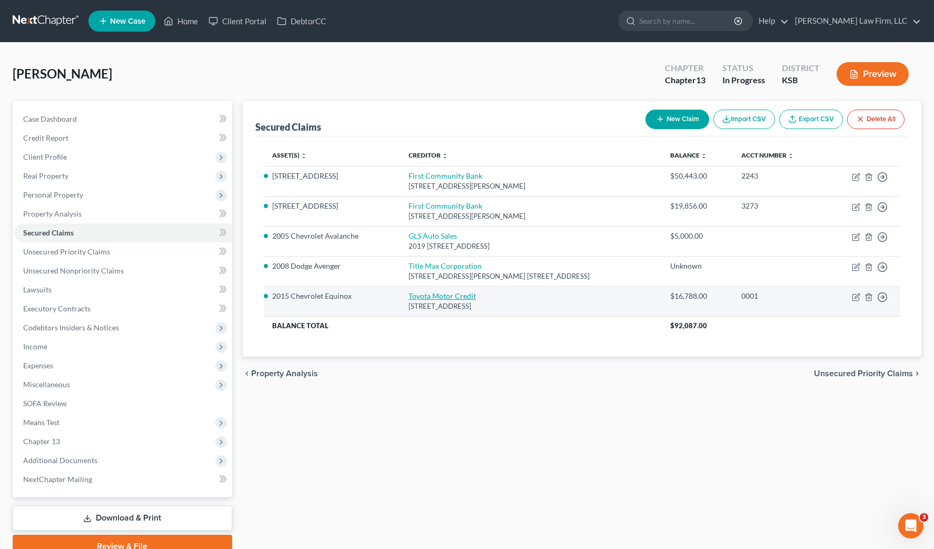
click at [443, 294] on link "Toyota Motor Credit" at bounding box center [442, 295] width 67 height 9
select select "16"
select select "2"
select select "0"
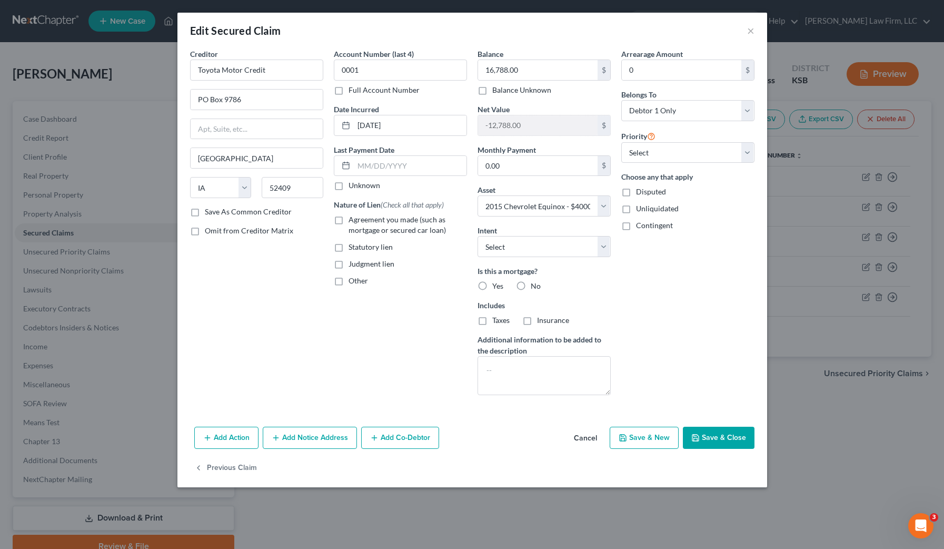
click at [755, 35] on div "Edit Secured Claim ×" at bounding box center [472, 31] width 590 height 36
click at [750, 28] on button "×" at bounding box center [750, 30] width 7 height 13
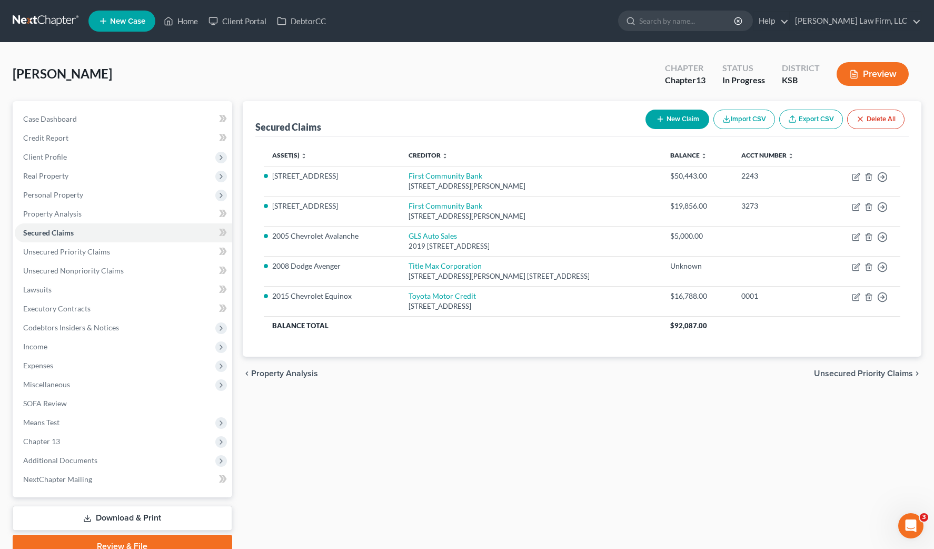
click at [474, 447] on div "Secured Claims New Claim Import CSV Export CSV Delete All Asset(s) expand_more …" at bounding box center [583, 329] width 690 height 457
click at [87, 214] on link "Property Analysis" at bounding box center [123, 213] width 217 height 19
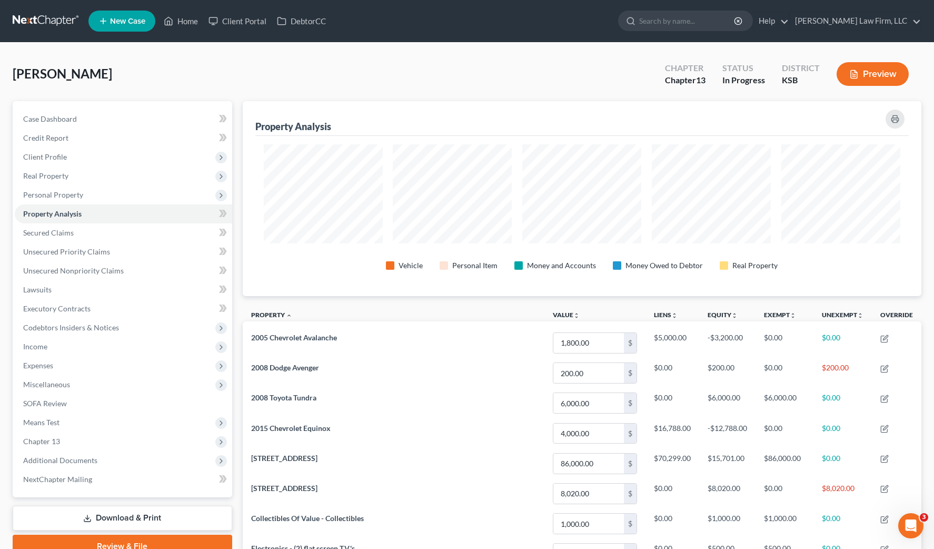
scroll to position [195, 679]
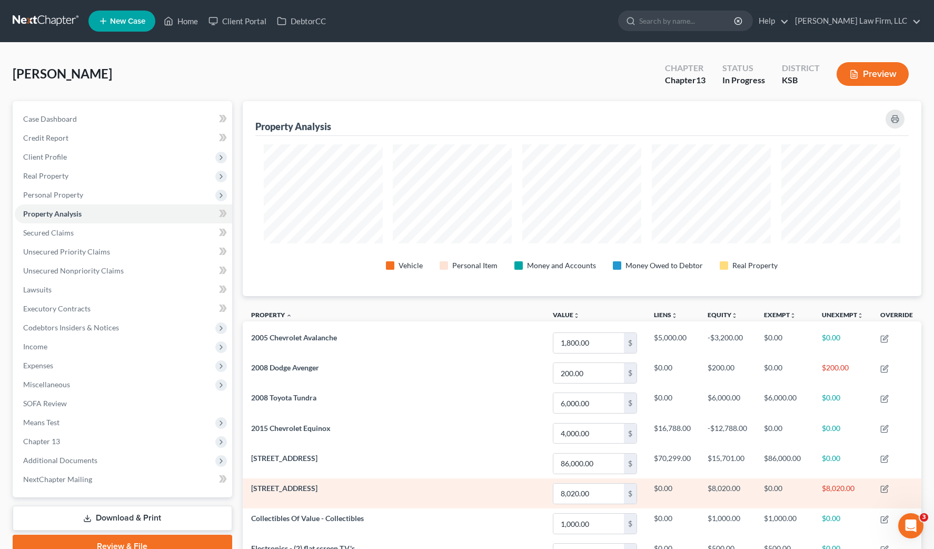
click at [384, 487] on td "823 Riverside Drive" at bounding box center [394, 493] width 302 height 30
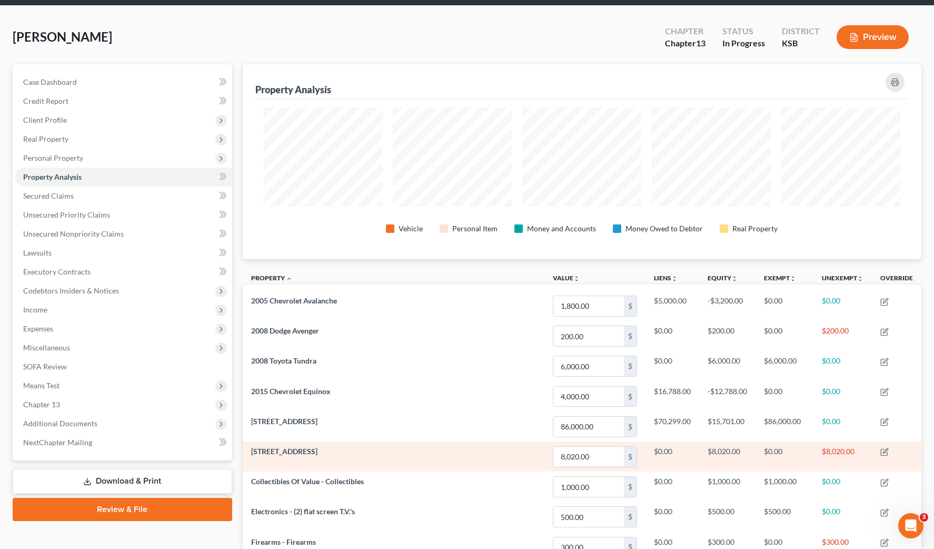
scroll to position [66, 0]
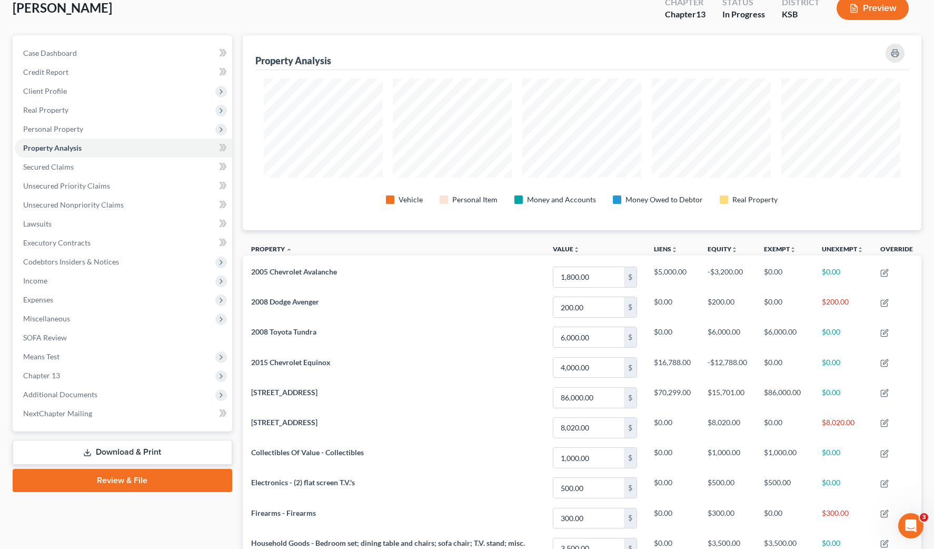
click at [524, 26] on div "Reyna, Katharine Upgraded Chapter Chapter 13 Status In Progress District KSB Pr…" at bounding box center [467, 12] width 909 height 46
click at [360, 5] on div "Reyna, Katharine Upgraded Chapter Chapter 13 Status In Progress District KSB Pr…" at bounding box center [467, 12] width 909 height 46
click at [95, 134] on span "Personal Property" at bounding box center [123, 129] width 217 height 19
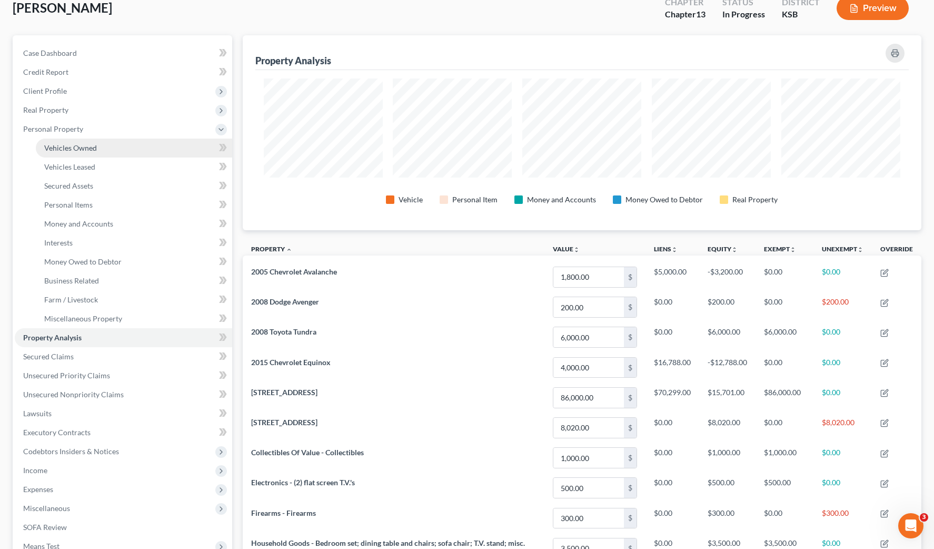
click at [94, 149] on span "Vehicles Owned" at bounding box center [70, 147] width 53 height 9
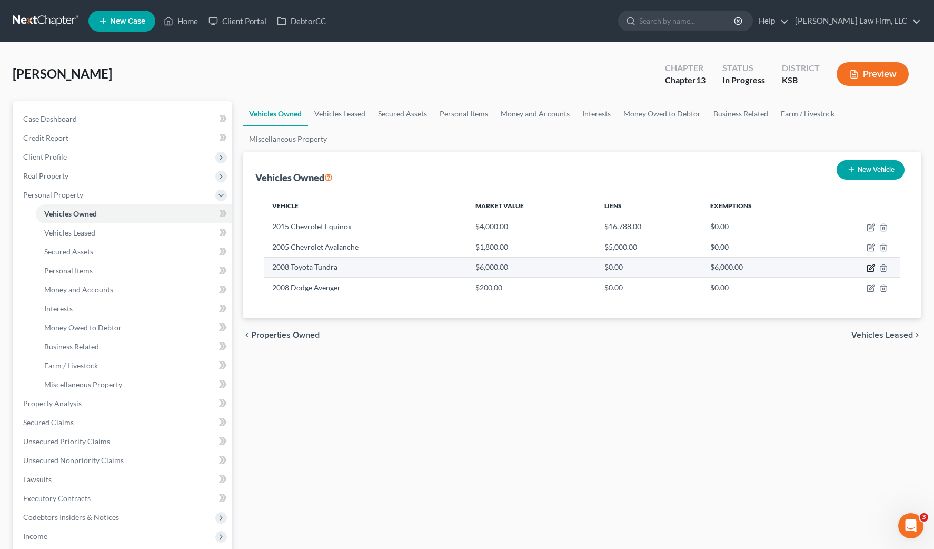
click at [872, 265] on icon "button" at bounding box center [871, 266] width 5 height 5
select select "0"
select select "18"
select select "3"
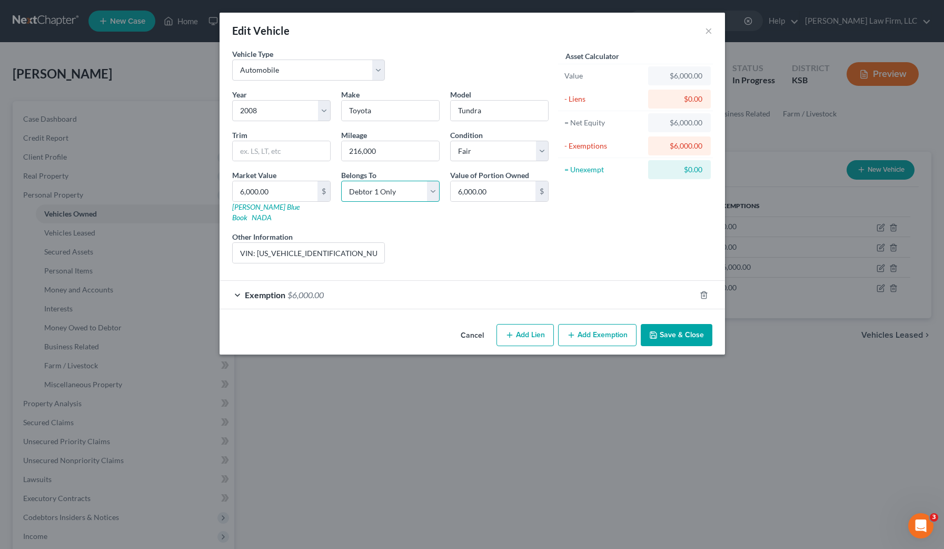
click at [394, 189] on select "Select Debtor 1 Only Debtor 2 Only Debtor 1 And Debtor 2 Only At Least One Of T…" at bounding box center [390, 191] width 98 height 21
select select "3"
click at [341, 181] on select "Select Debtor 1 Only Debtor 2 Only Debtor 1 And Debtor 2 Only At Least One Of T…" at bounding box center [390, 191] width 98 height 21
click at [432, 240] on div "Liens Select" at bounding box center [472, 247] width 164 height 32
click at [495, 198] on input "6,000.00" at bounding box center [493, 191] width 85 height 20
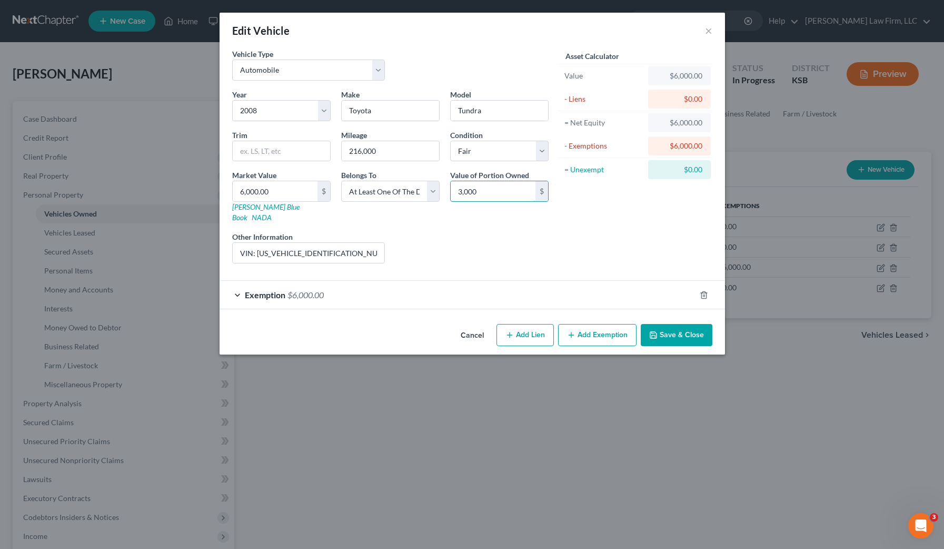
type input "3,000"
click at [424, 290] on div "Exemption $6,000.00" at bounding box center [458, 295] width 476 height 28
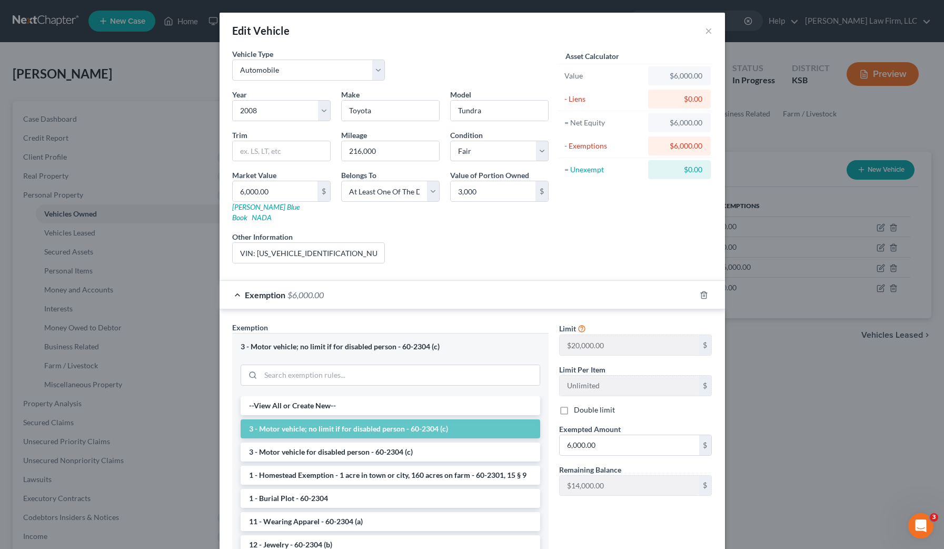
click at [424, 290] on div "Exemption $6,000.00" at bounding box center [458, 295] width 476 height 28
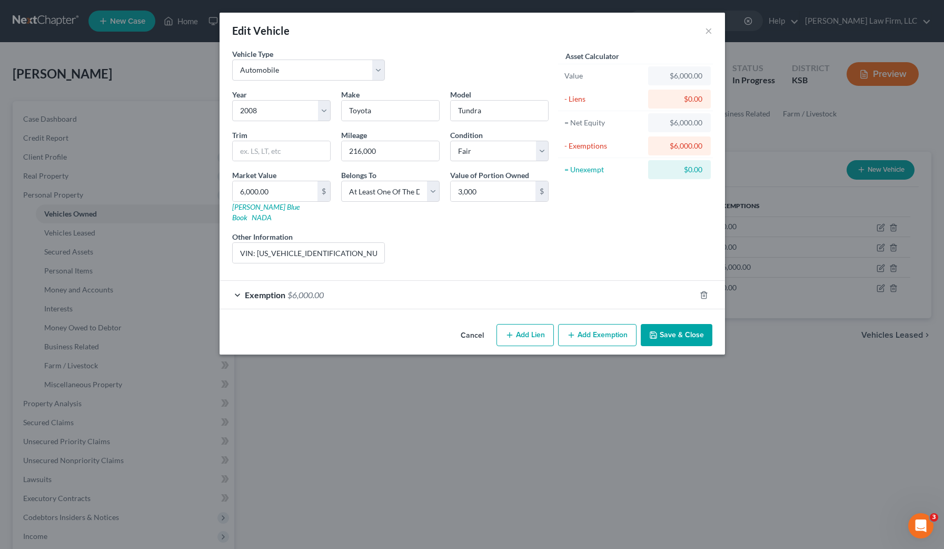
click at [685, 334] on button "Save & Close" at bounding box center [677, 335] width 72 height 22
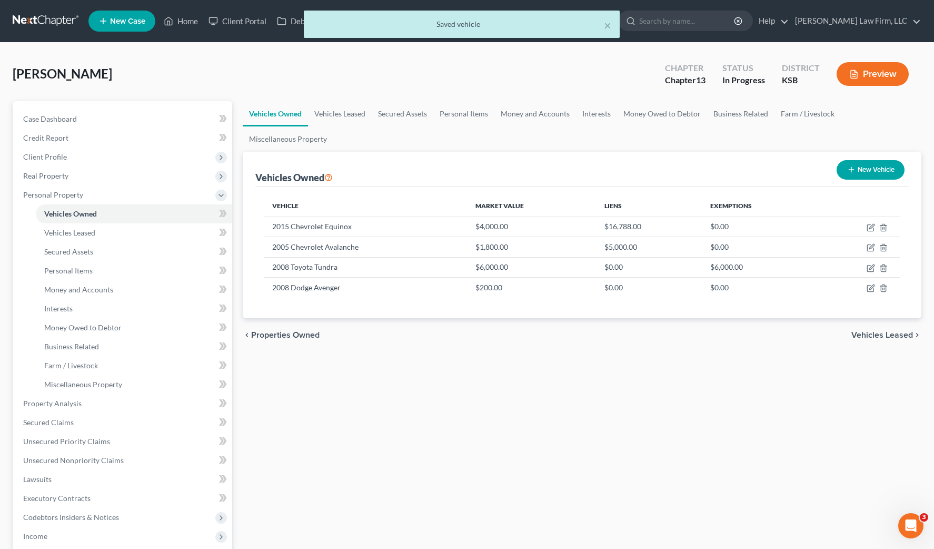
click at [686, 365] on div "Vehicles Owned Vehicles Leased Secured Assets Personal Items Money and Accounts…" at bounding box center [583, 424] width 690 height 646
click at [114, 400] on link "Property Analysis" at bounding box center [123, 403] width 217 height 19
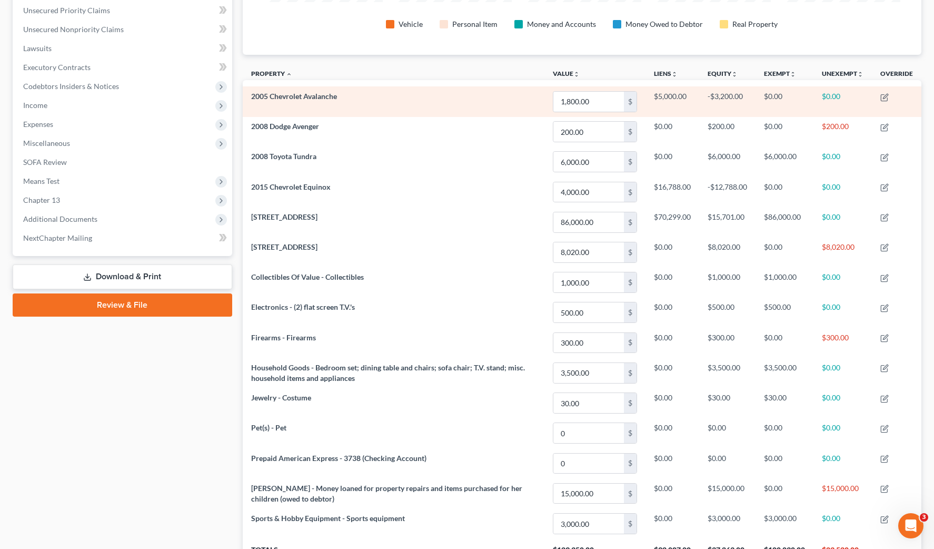
scroll to position [263, 0]
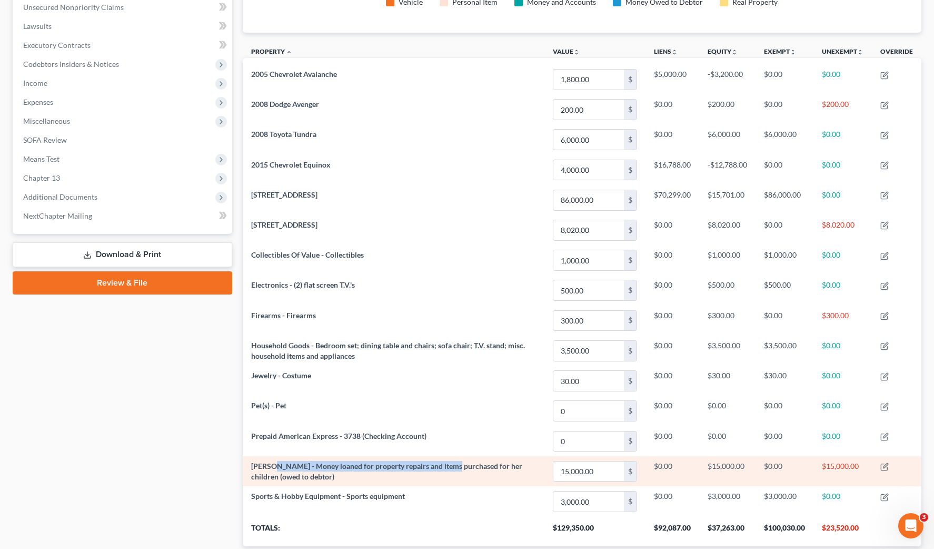
drag, startPoint x: 273, startPoint y: 457, endPoint x: 447, endPoint y: 467, distance: 174.0
click at [447, 467] on td "Sosha B. Embry - Money loaned for property repairs and items purchased for her …" at bounding box center [394, 471] width 302 height 30
click at [447, 467] on span "Sosha B. Embry - Money loaned for property repairs and items purchased for her …" at bounding box center [386, 470] width 271 height 19
drag, startPoint x: 447, startPoint y: 467, endPoint x: 275, endPoint y: 457, distance: 171.9
click at [275, 457] on td "Sosha B. Embry - Money loaned for property repairs and items purchased for her …" at bounding box center [394, 471] width 302 height 30
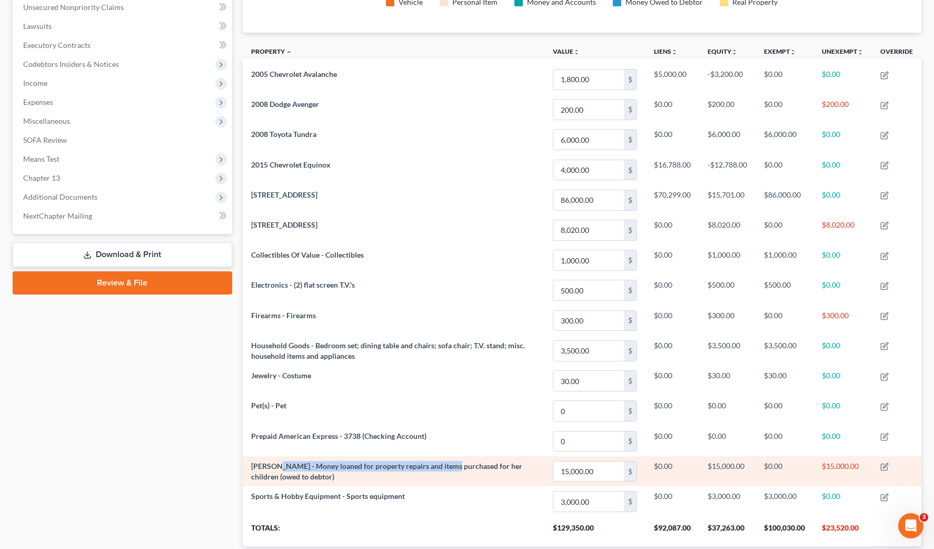
scroll to position [329, 0]
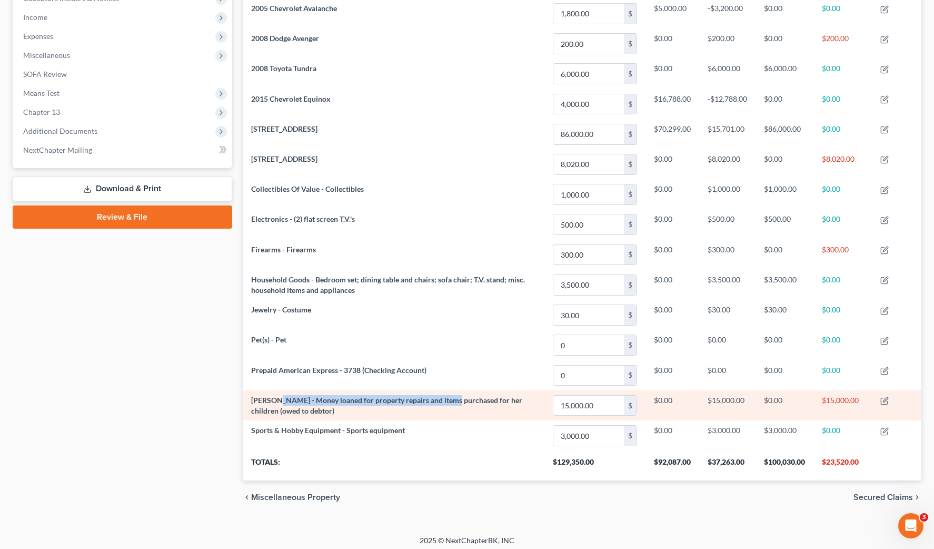
click at [281, 399] on span "Sosha B. Embry - Money loaned for property repairs and items purchased for her …" at bounding box center [386, 404] width 271 height 19
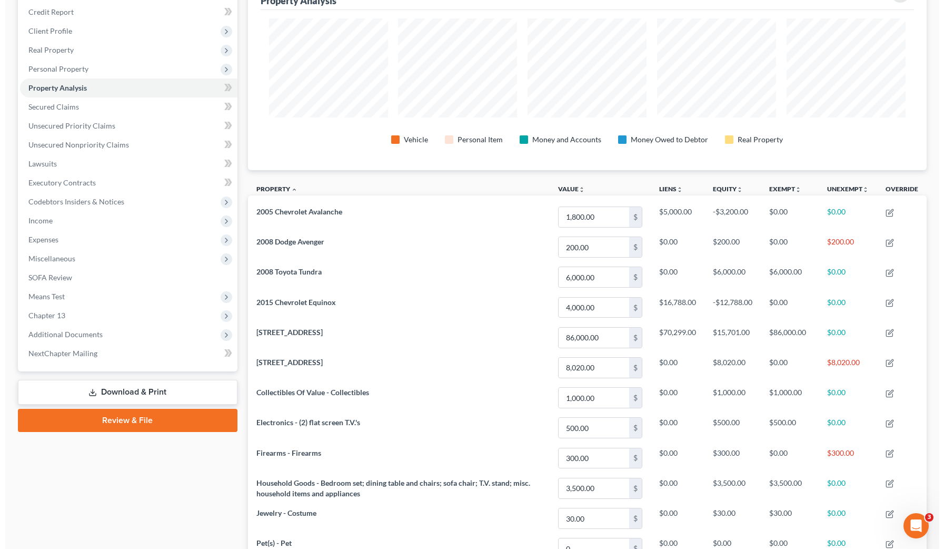
scroll to position [0, 0]
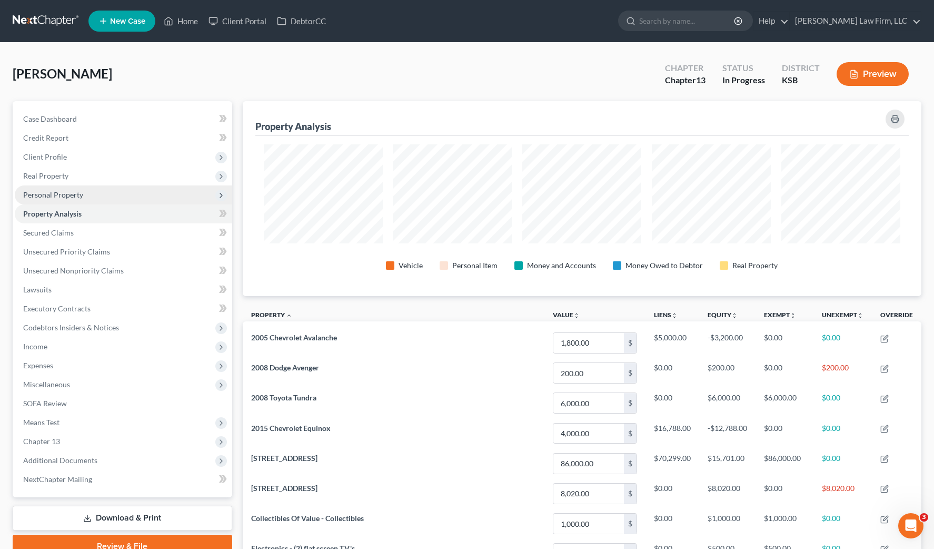
click at [118, 195] on span "Personal Property" at bounding box center [123, 194] width 217 height 19
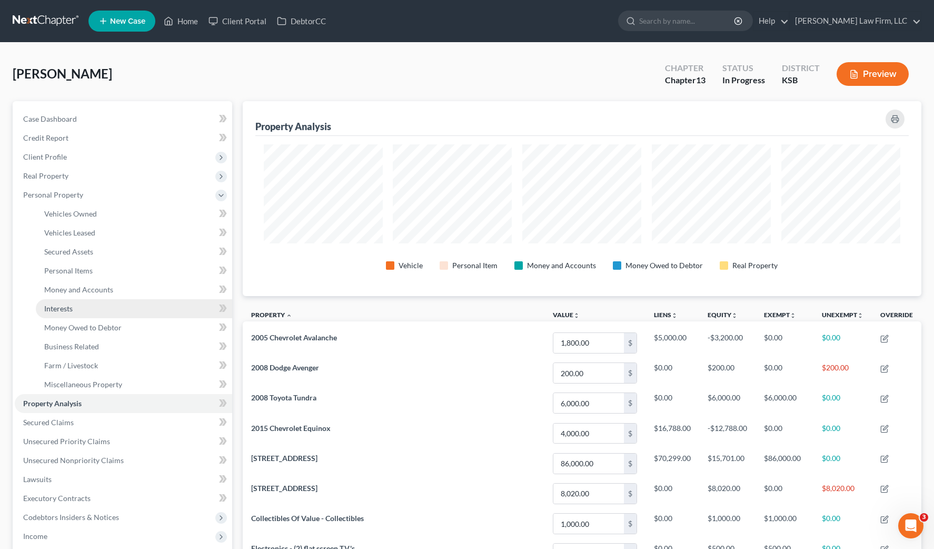
click at [93, 310] on link "Interests" at bounding box center [134, 308] width 196 height 19
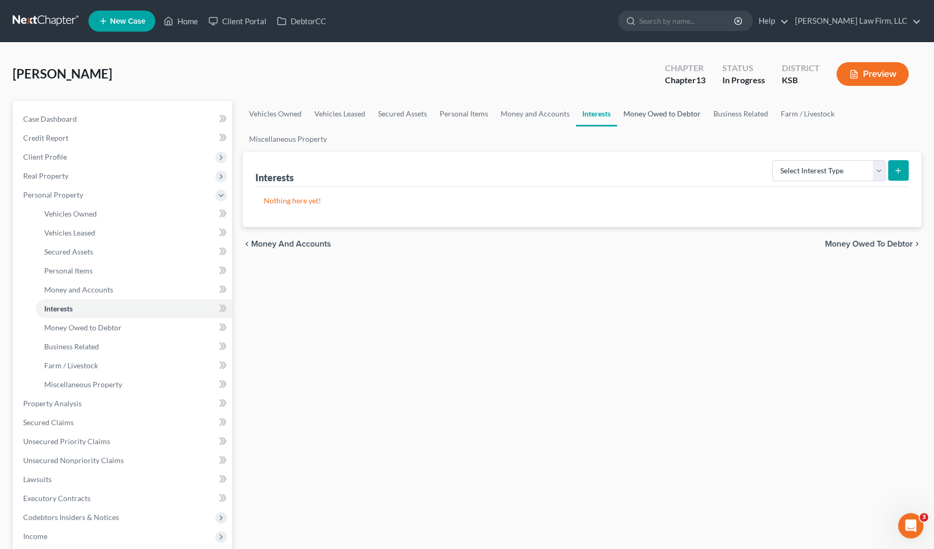
click at [657, 112] on link "Money Owed to Debtor" at bounding box center [662, 113] width 90 height 25
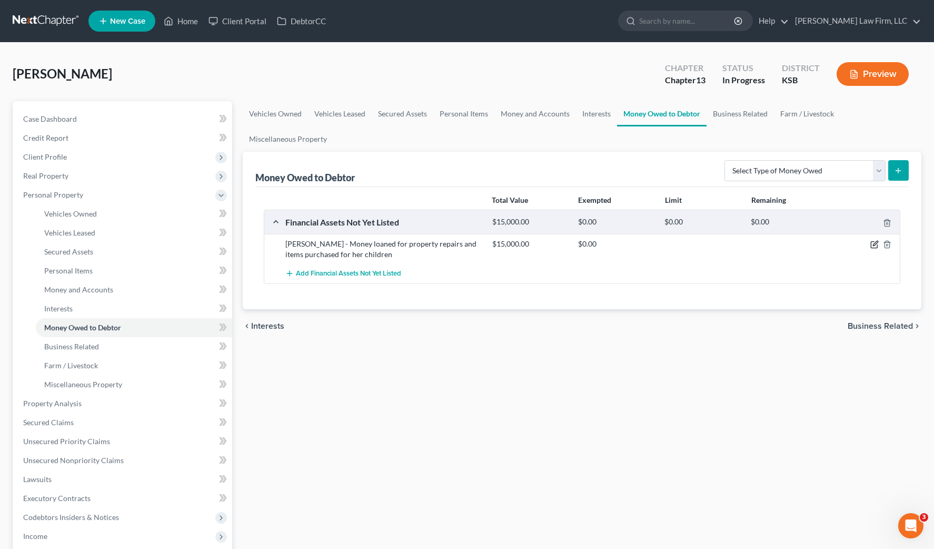
click at [873, 243] on icon "button" at bounding box center [875, 244] width 8 height 8
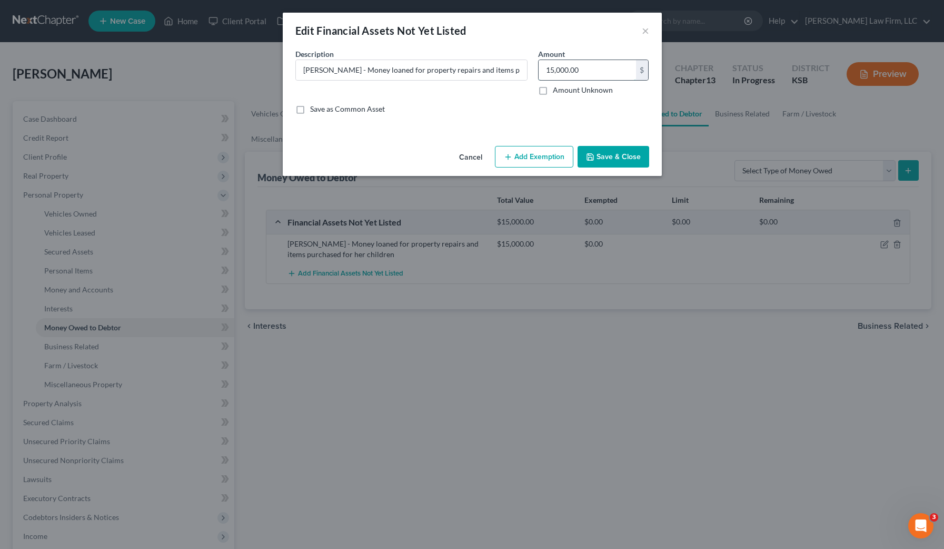
click at [583, 77] on input "15,000.00" at bounding box center [587, 70] width 97 height 20
click at [589, 87] on label "Amount Unknown" at bounding box center [583, 90] width 60 height 11
click at [564, 87] on input "Amount Unknown" at bounding box center [560, 88] width 7 height 7
checkbox input "true"
type input "0.00"
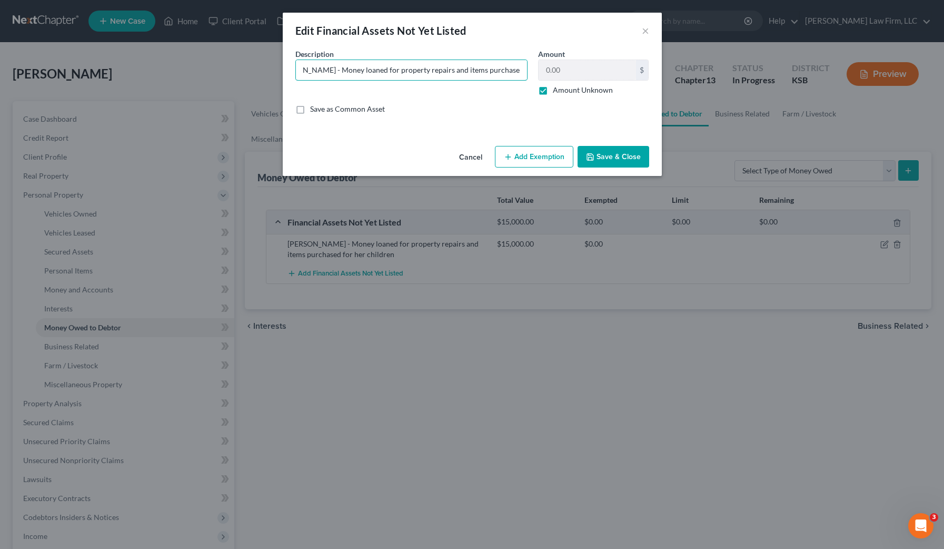
scroll to position [0, 68]
drag, startPoint x: 372, startPoint y: 65, endPoint x: 531, endPoint y: 72, distance: 159.7
click at [531, 72] on div "Description * Sosha B. Embry - Money loaned for property repairs and items purc…" at bounding box center [411, 71] width 243 height 47
click at [479, 71] on input "Sosha B. Embry - Money loaned for property repairs and items purchased for her …" at bounding box center [411, 70] width 231 height 20
click at [634, 157] on button "Save & Close" at bounding box center [614, 157] width 72 height 22
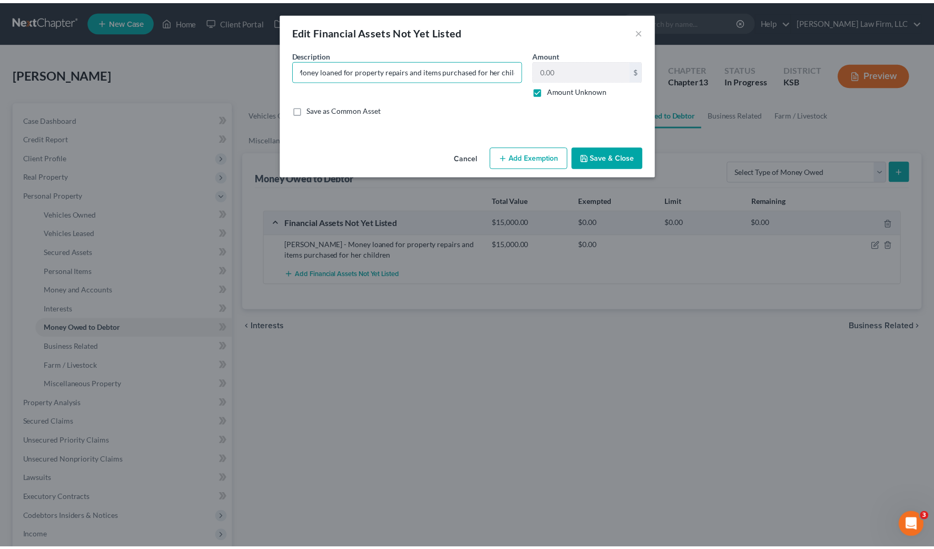
scroll to position [0, 0]
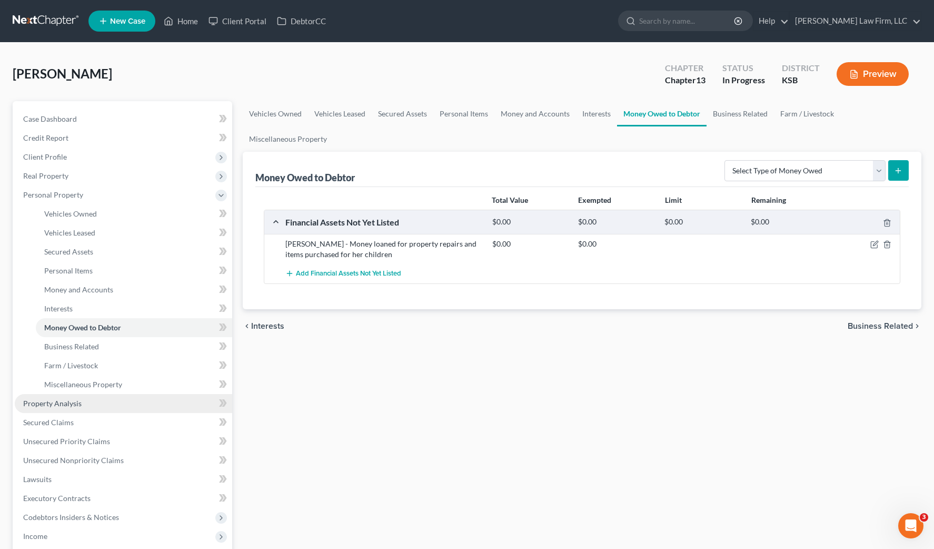
click at [102, 399] on link "Property Analysis" at bounding box center [123, 403] width 217 height 19
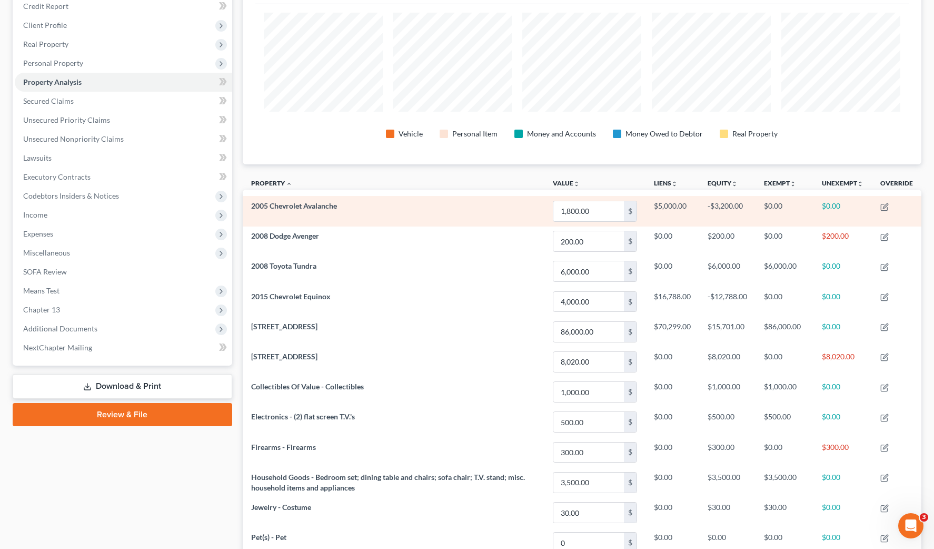
scroll to position [334, 0]
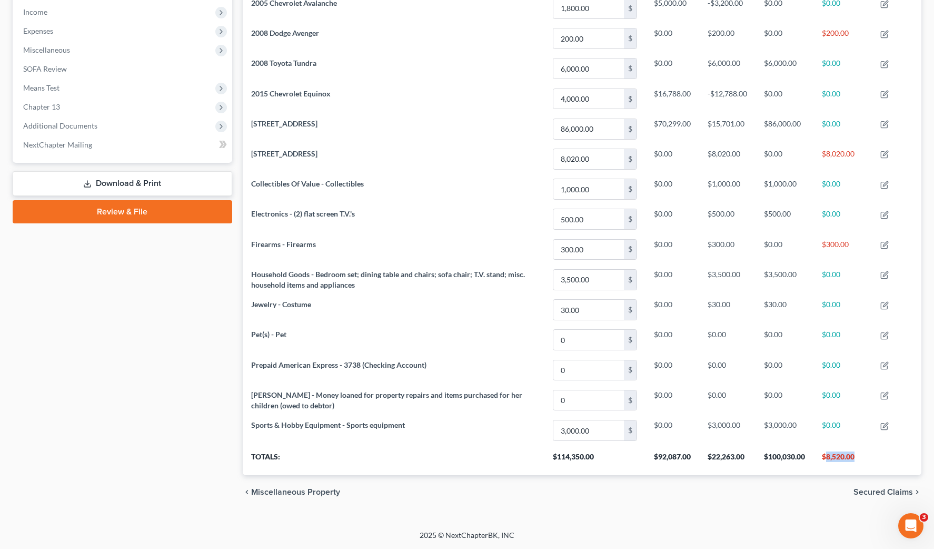
drag, startPoint x: 856, startPoint y: 457, endPoint x: 827, endPoint y: 460, distance: 29.7
click at [827, 460] on th "$8,520.00" at bounding box center [843, 460] width 58 height 29
copy th "8,520.00"
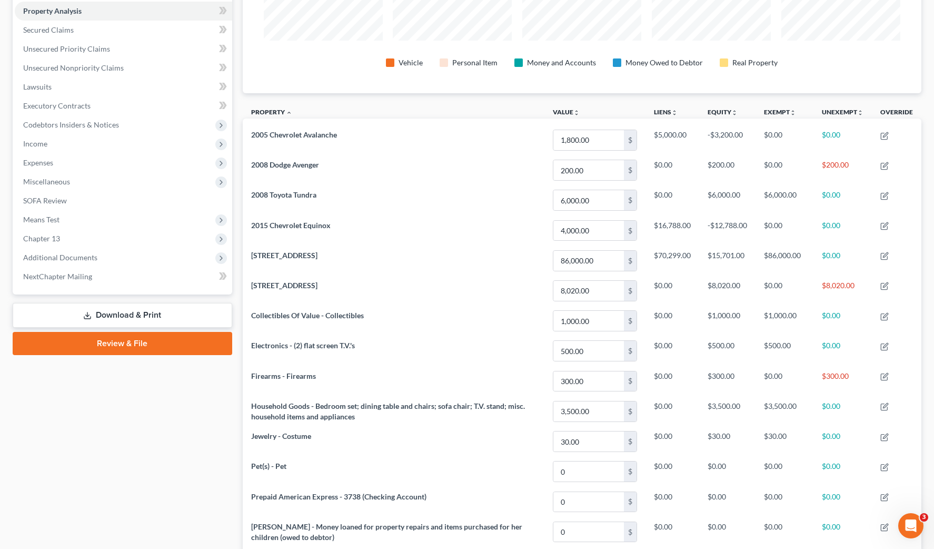
scroll to position [0, 0]
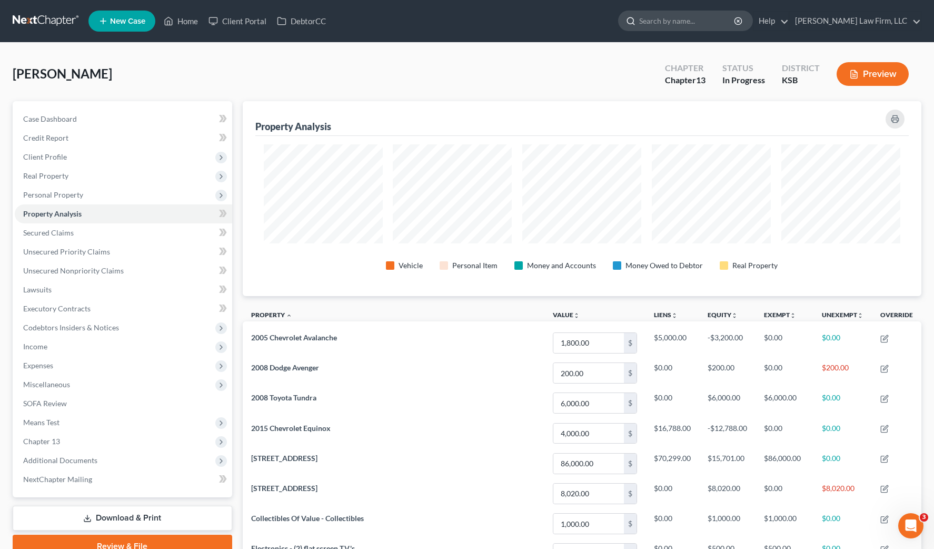
click at [711, 16] on input "search" at bounding box center [687, 20] width 96 height 19
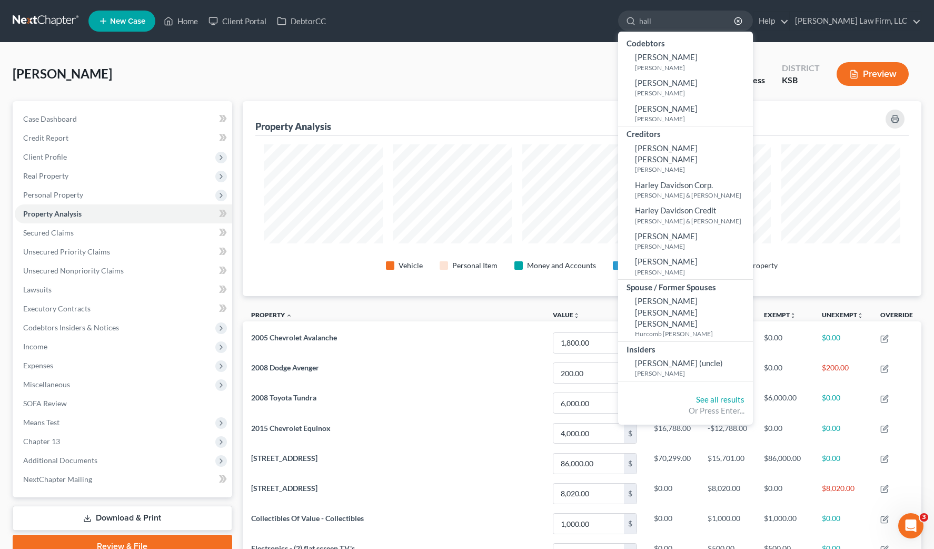
type input "hall"
click at [376, 61] on div "Reyna, Katharine Upgraded Chapter Chapter 13 Status In Progress District KSB Pr…" at bounding box center [467, 78] width 909 height 46
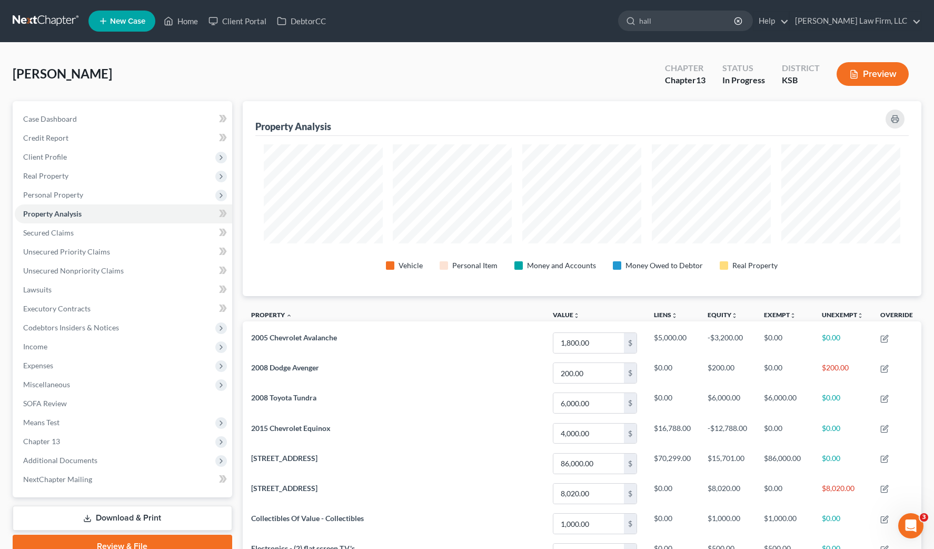
click at [28, 3] on nav "Home New Case Client Portal DebtorCC Sader Law Firm, LLC jlee@saderlawfirm.com …" at bounding box center [467, 21] width 934 height 42
click at [38, 21] on link at bounding box center [46, 21] width 67 height 19
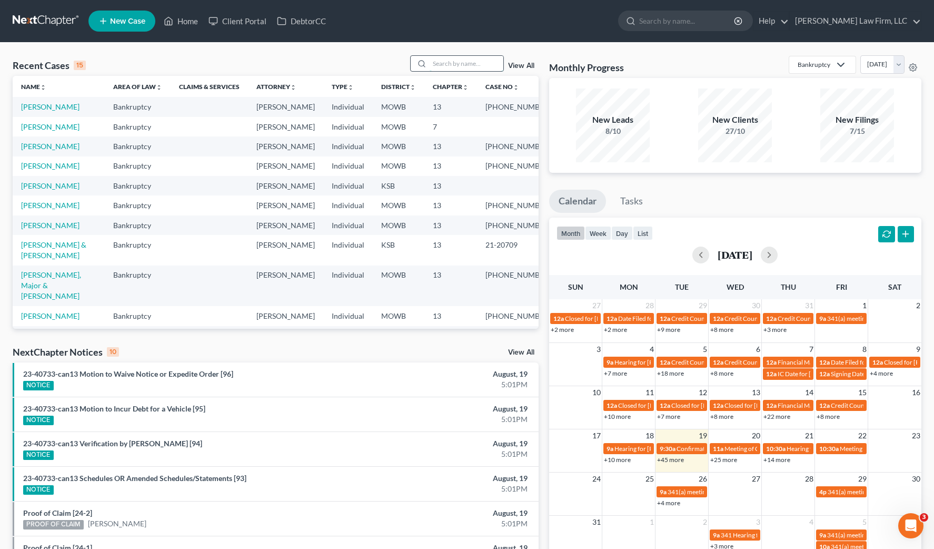
click at [492, 64] on input "search" at bounding box center [467, 63] width 74 height 15
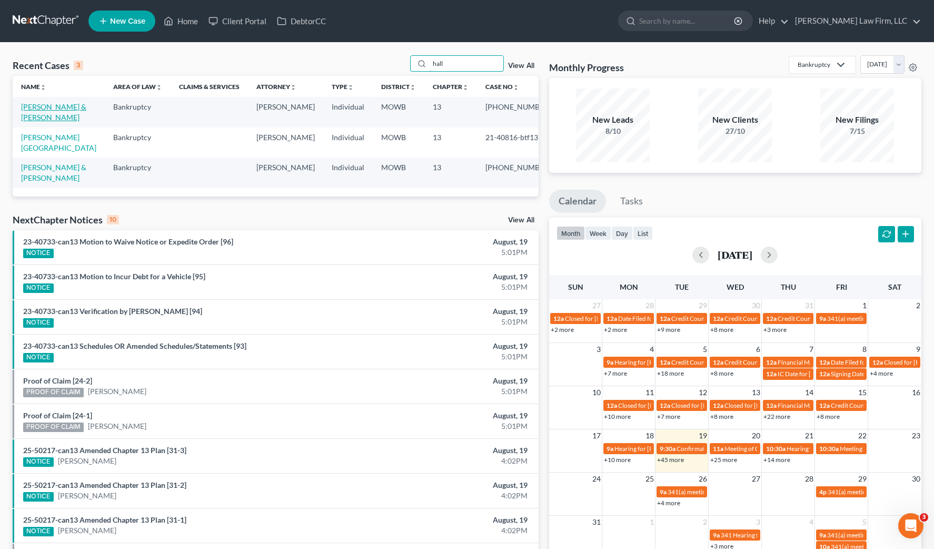
type input "hall"
click at [22, 113] on link "[PERSON_NAME] & [PERSON_NAME]" at bounding box center [53, 111] width 65 height 19
select select "4"
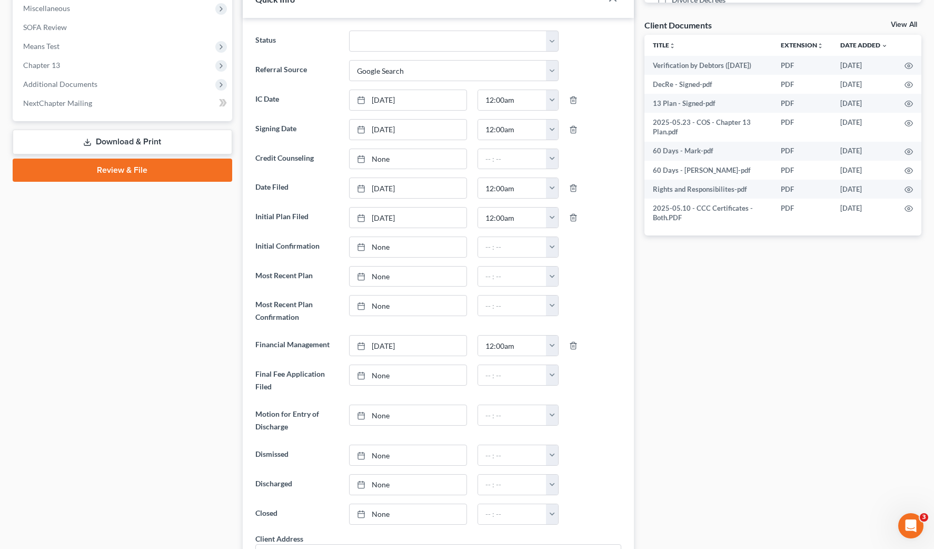
scroll to position [263, 0]
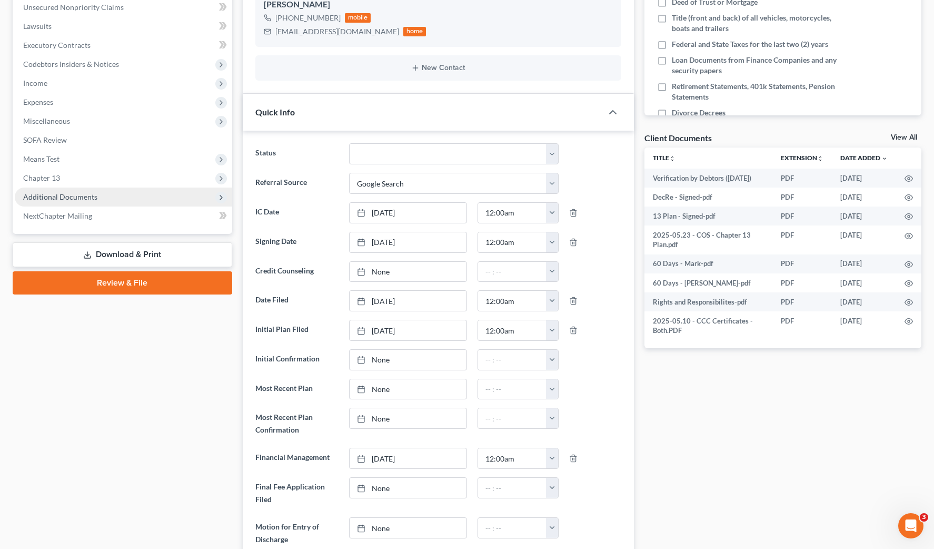
click at [87, 200] on span "Additional Documents" at bounding box center [60, 196] width 74 height 9
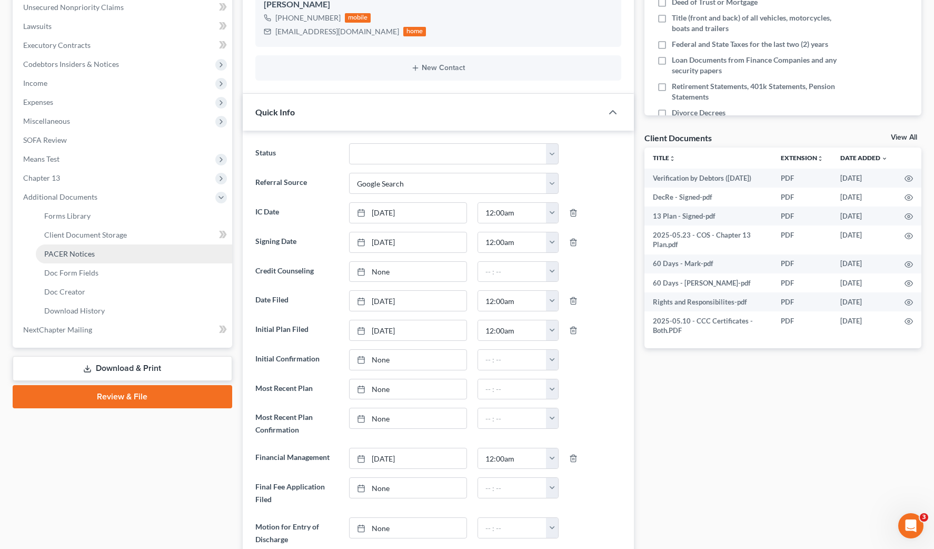
click at [96, 261] on link "PACER Notices" at bounding box center [134, 253] width 196 height 19
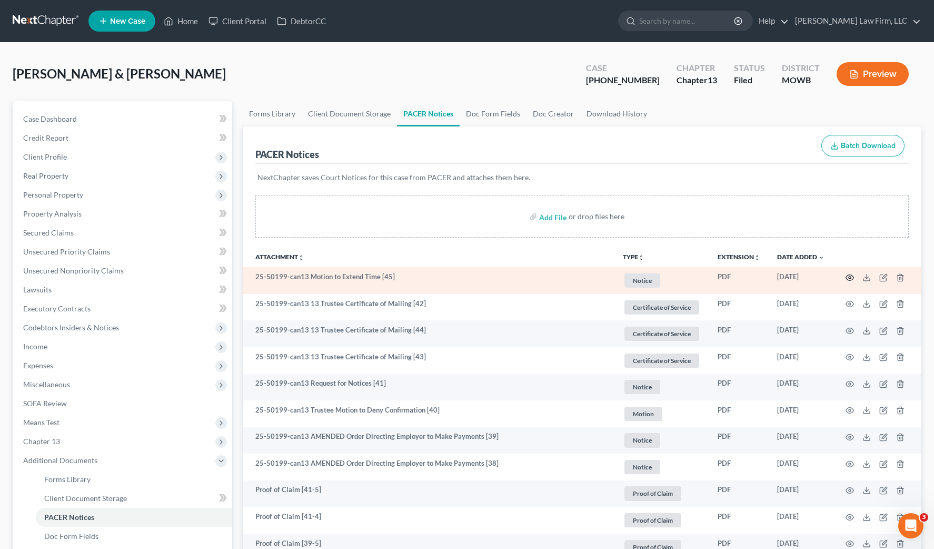
click at [851, 275] on icon "button" at bounding box center [850, 277] width 8 height 8
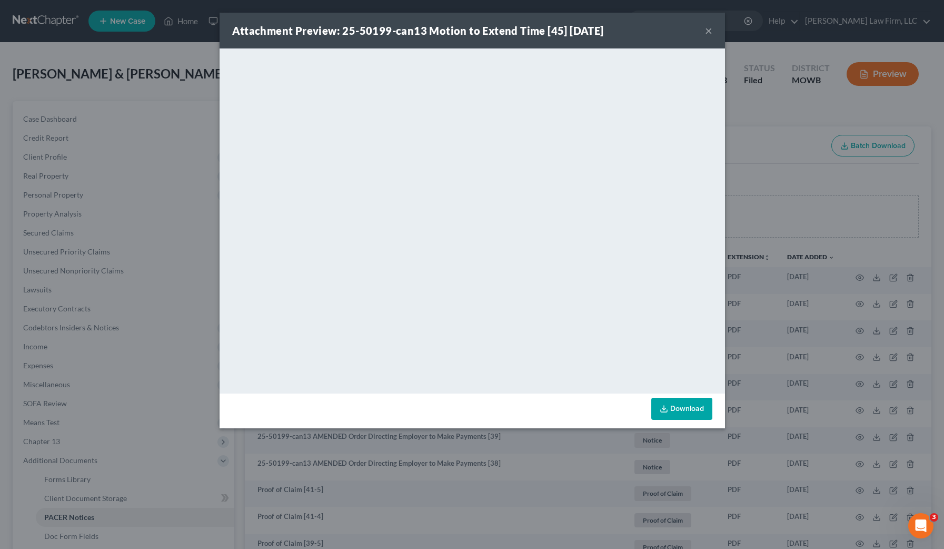
click at [143, 111] on div "Attachment Preview: 25-50199-can13 Motion to Extend Time [45] [DATE] × <object …" at bounding box center [472, 274] width 944 height 549
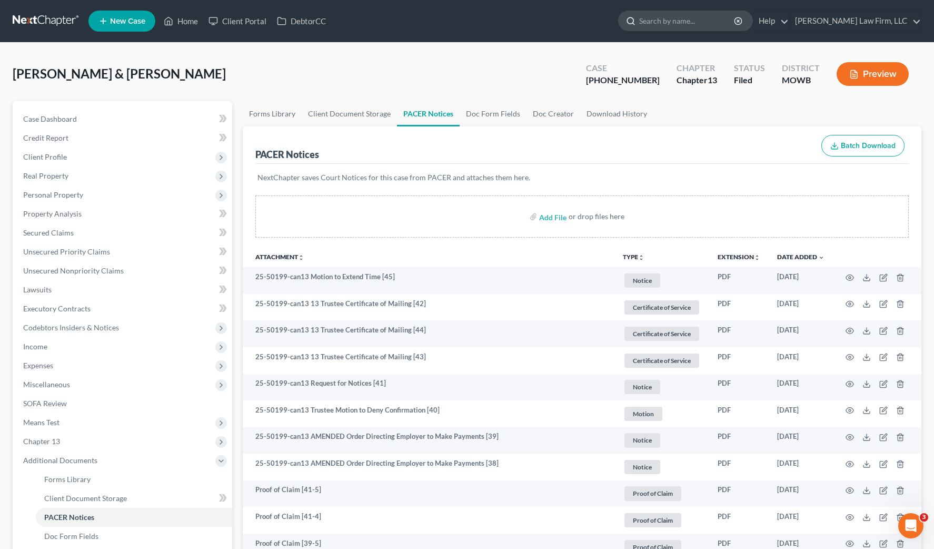
click at [734, 25] on input "search" at bounding box center [687, 20] width 96 height 19
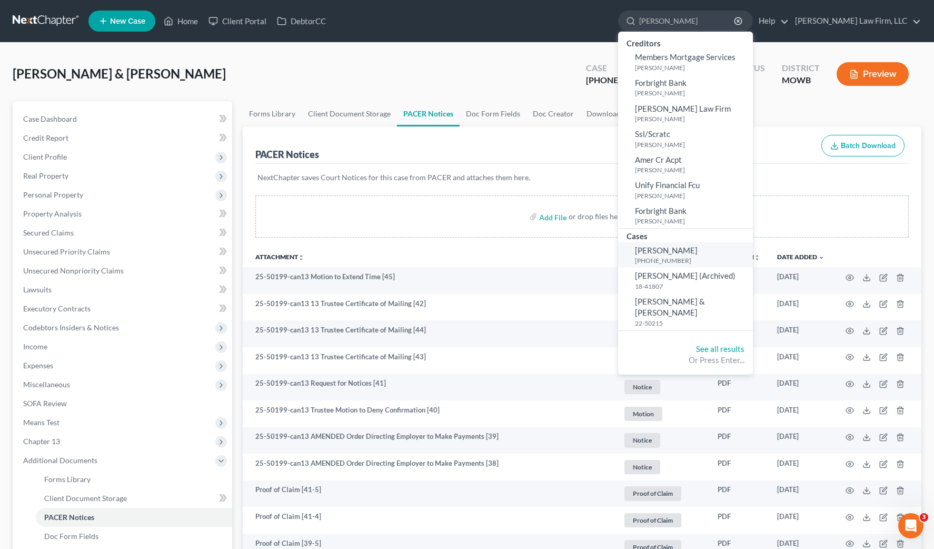
type input "[PERSON_NAME]"
click at [698, 251] on span "[PERSON_NAME]" at bounding box center [666, 249] width 63 height 9
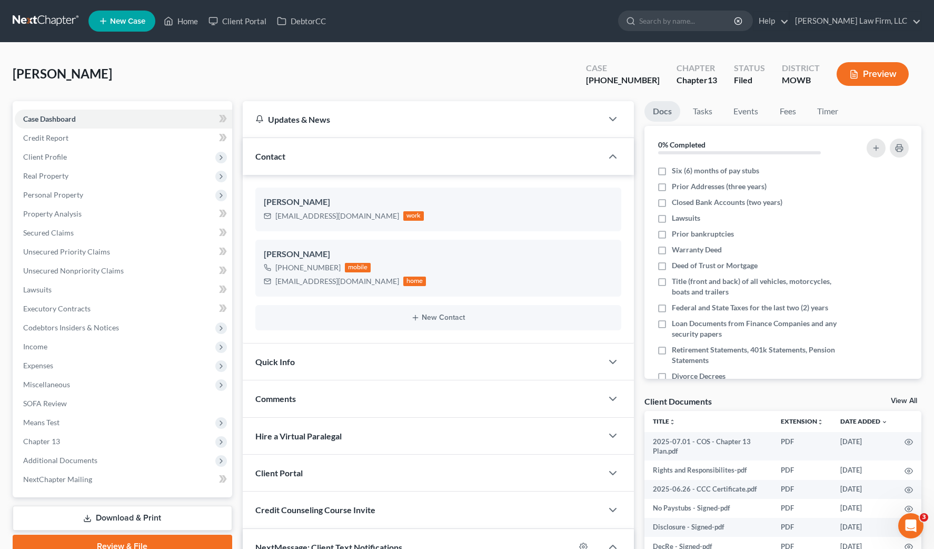
scroll to position [2565, 0]
drag, startPoint x: 63, startPoint y: 461, endPoint x: 108, endPoint y: 476, distance: 47.6
click at [63, 461] on span "Additional Documents" at bounding box center [60, 460] width 74 height 9
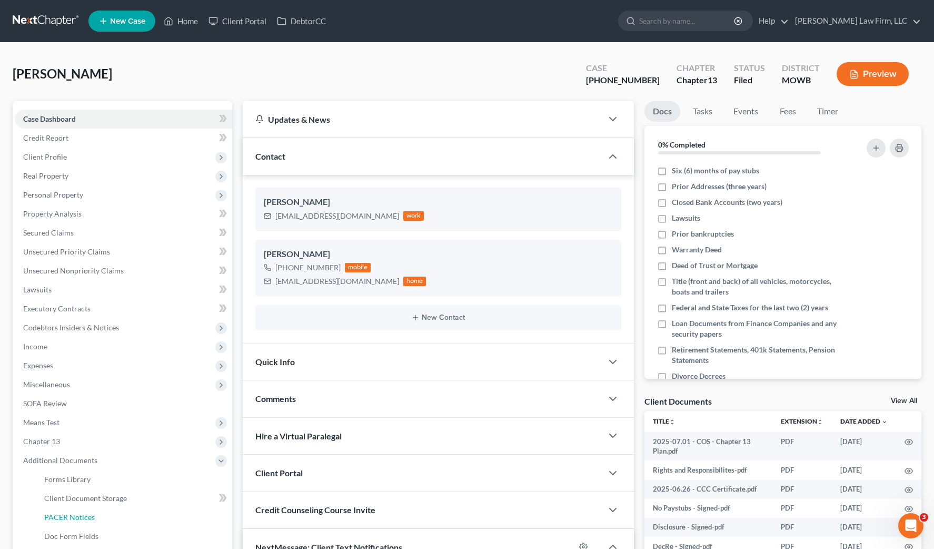
click at [105, 521] on link "PACER Notices" at bounding box center [134, 517] width 196 height 19
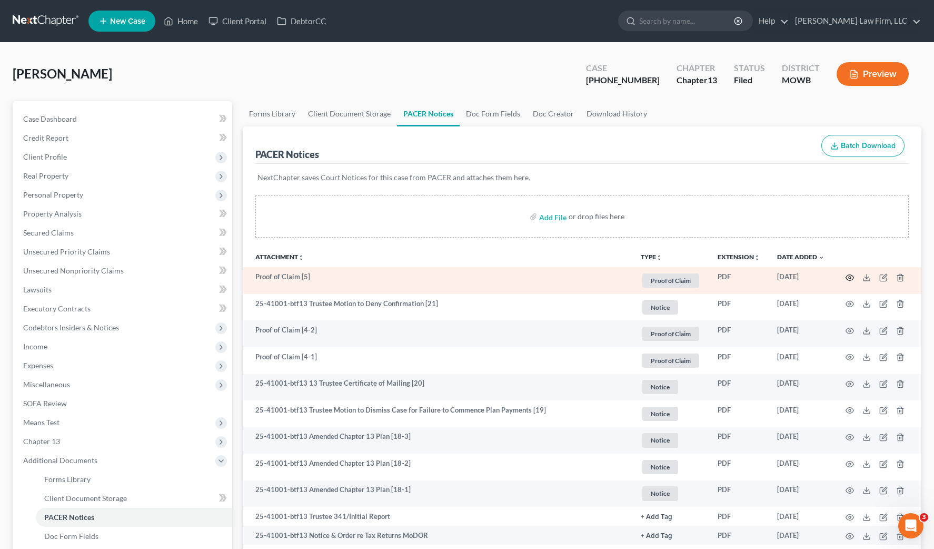
click at [848, 276] on icon "button" at bounding box center [850, 277] width 8 height 8
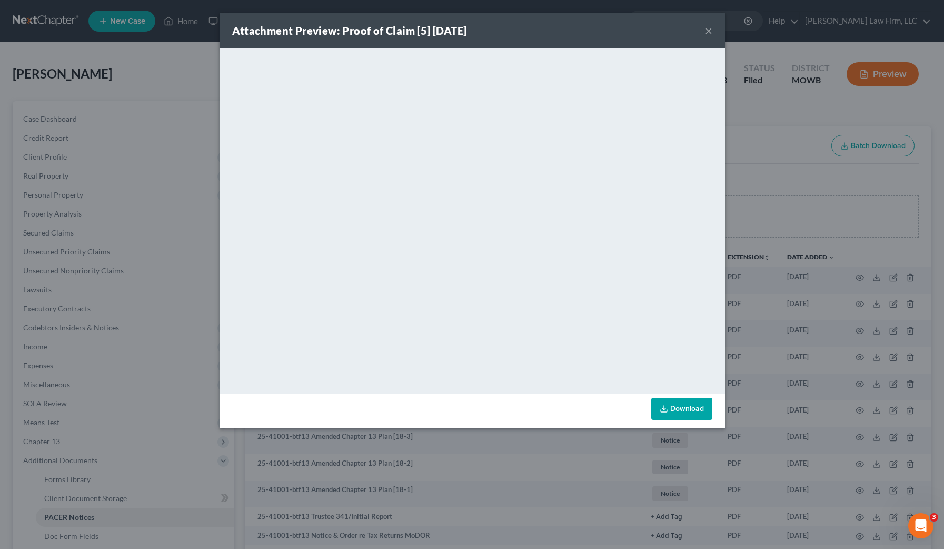
click at [756, 207] on div "Attachment Preview: Proof of Claim [5] [DATE] × <object ng-attr-data='[URL][DOM…" at bounding box center [472, 274] width 944 height 549
